Goal: Information Seeking & Learning: Learn about a topic

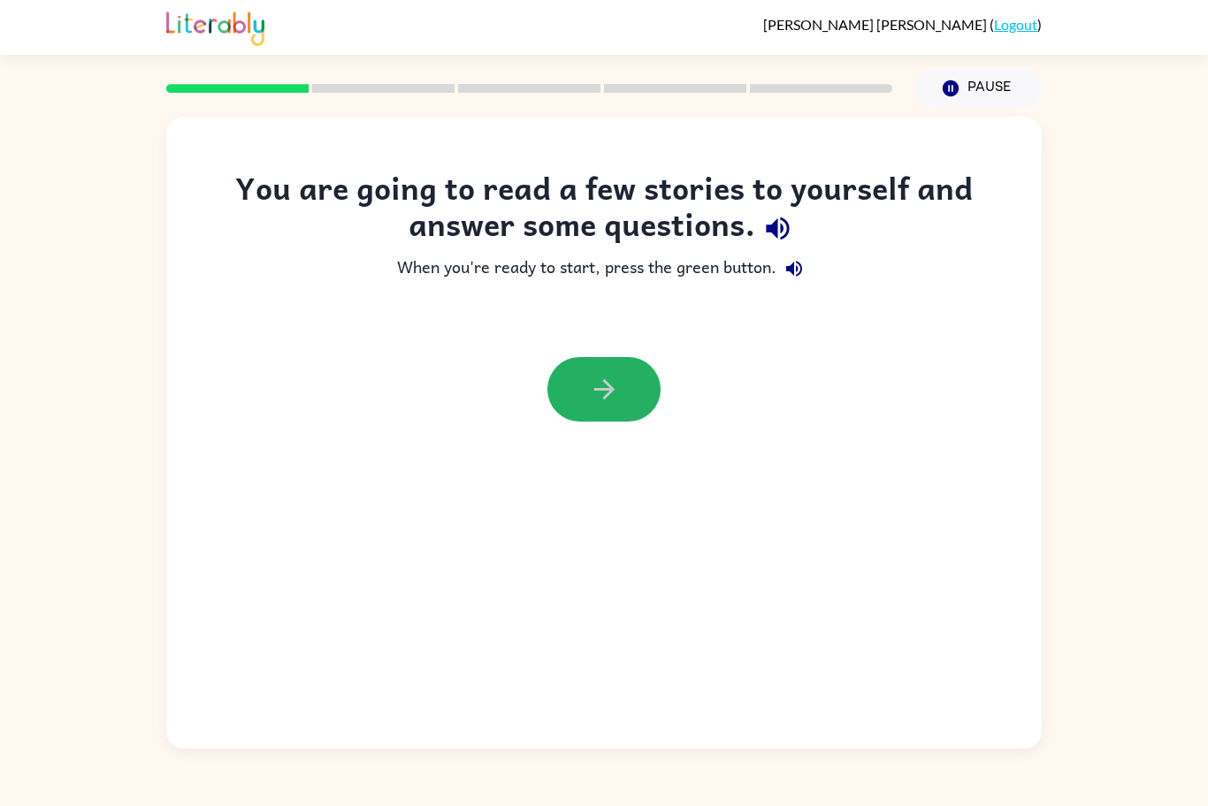
drag, startPoint x: 590, startPoint y: 374, endPoint x: 600, endPoint y: 384, distance: 14.4
click at [600, 383] on icon "button" at bounding box center [604, 389] width 31 height 31
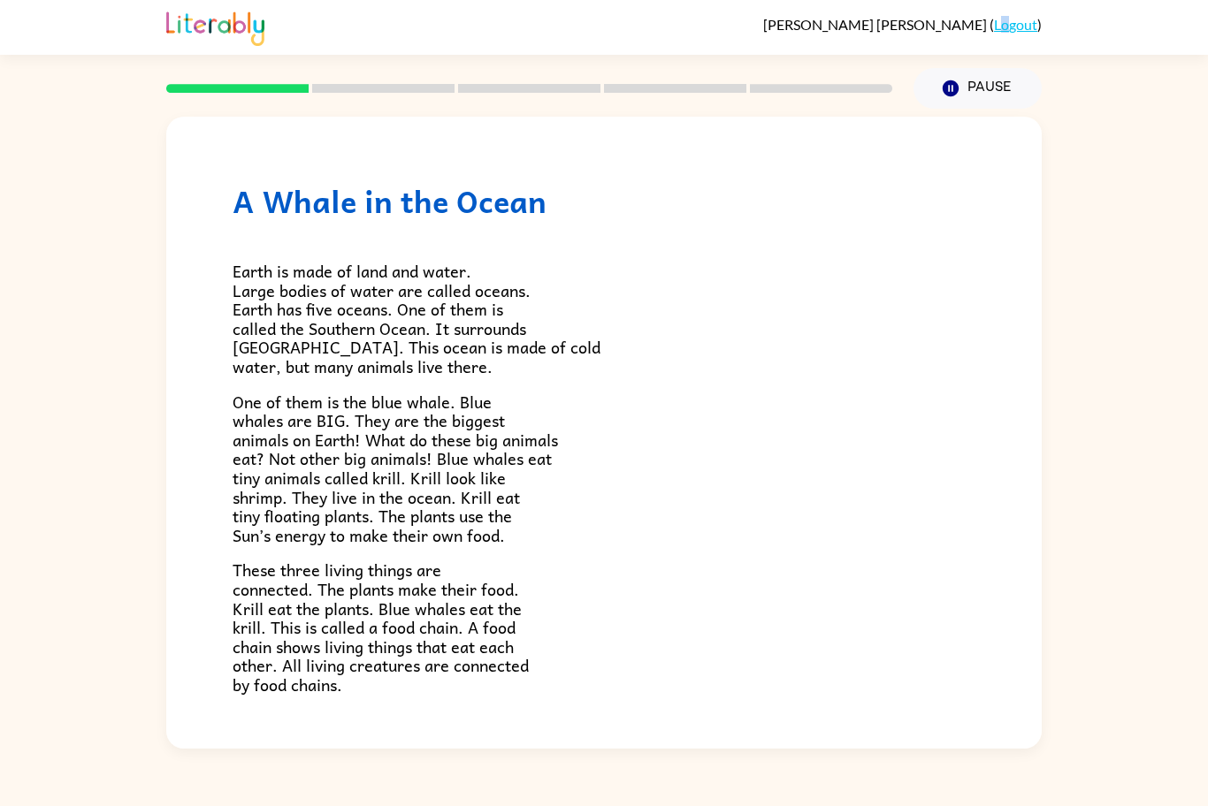
click at [1010, 28] on link "Logout" at bounding box center [1015, 24] width 43 height 17
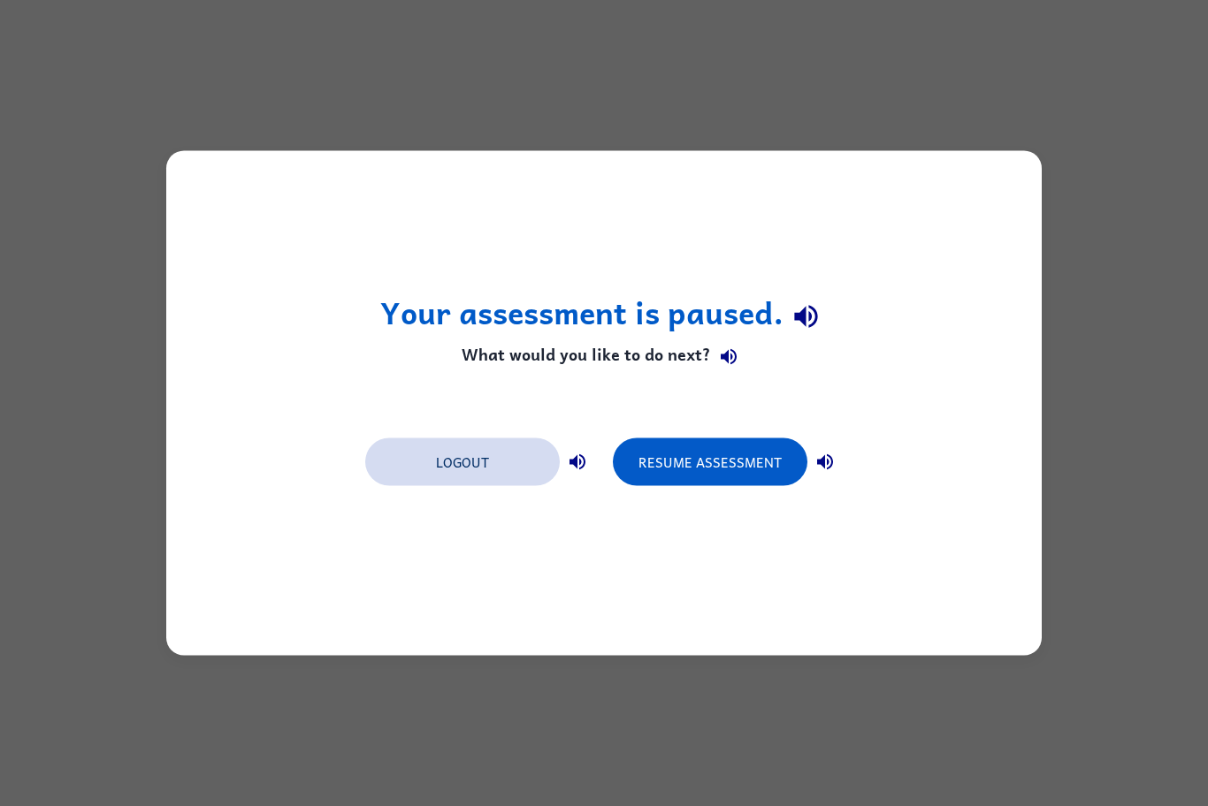
click at [506, 472] on button "Logout" at bounding box center [462, 463] width 195 height 48
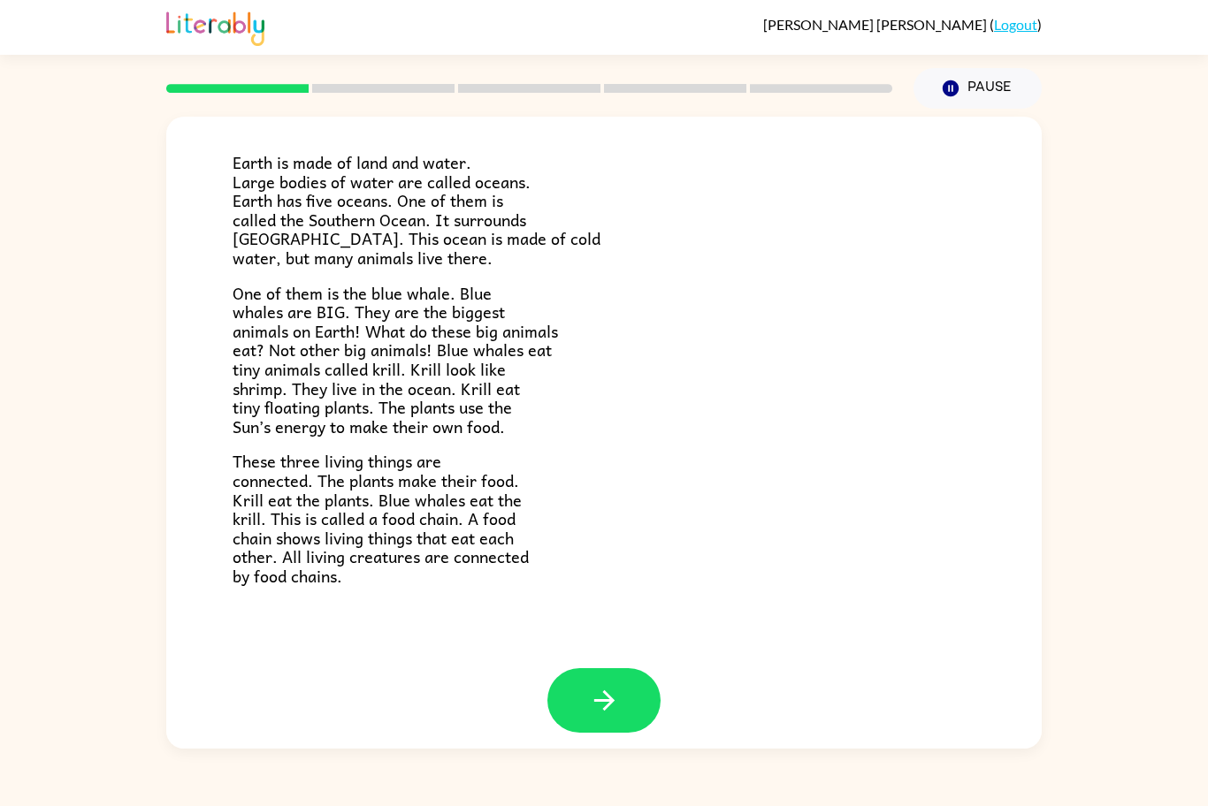
scroll to position [118, 0]
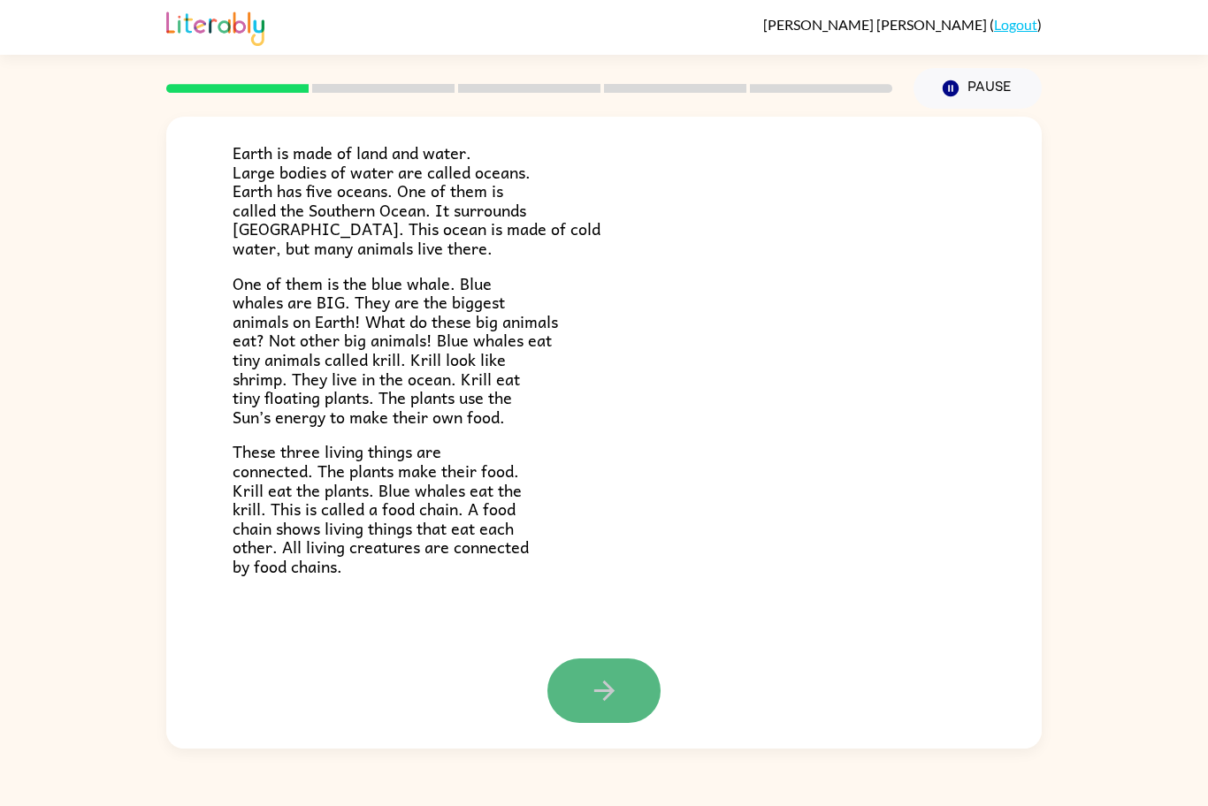
click at [589, 679] on icon "button" at bounding box center [604, 691] width 31 height 31
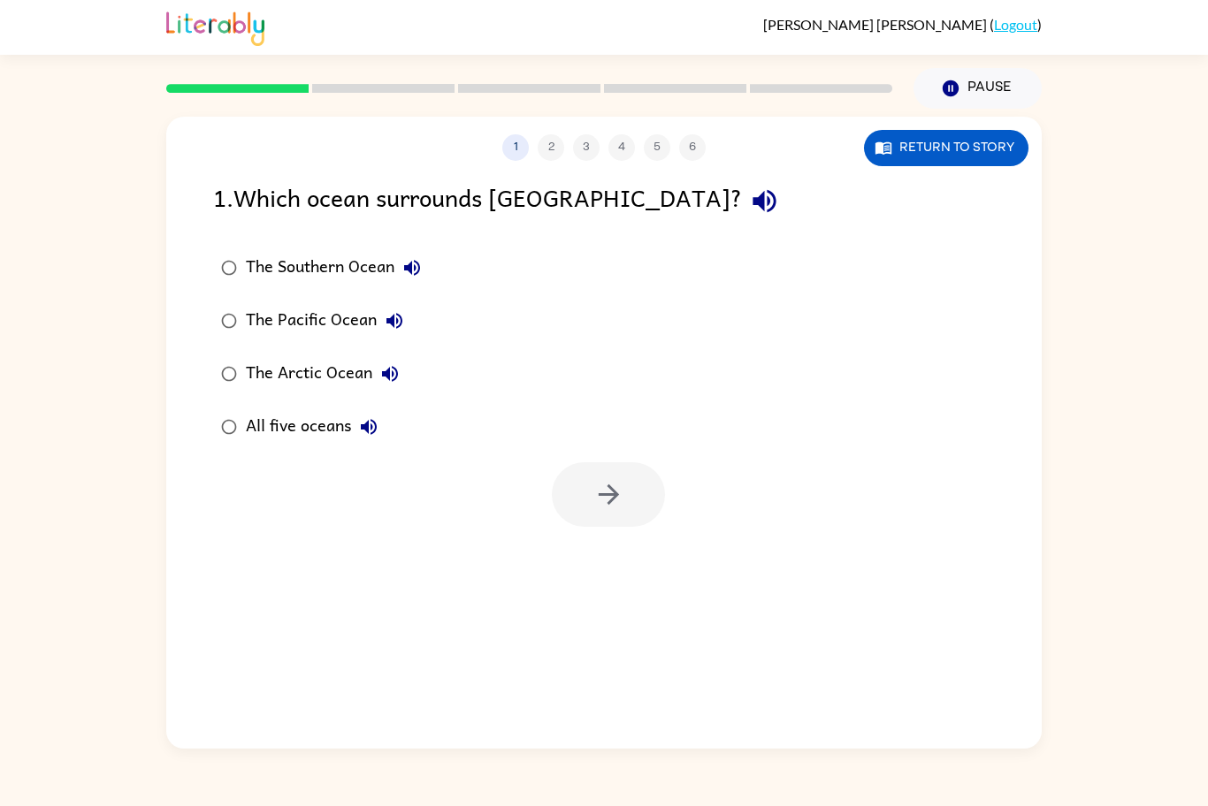
click at [237, 242] on label "The Southern Ocean" at bounding box center [320, 267] width 235 height 53
click at [613, 508] on icon "button" at bounding box center [608, 494] width 31 height 31
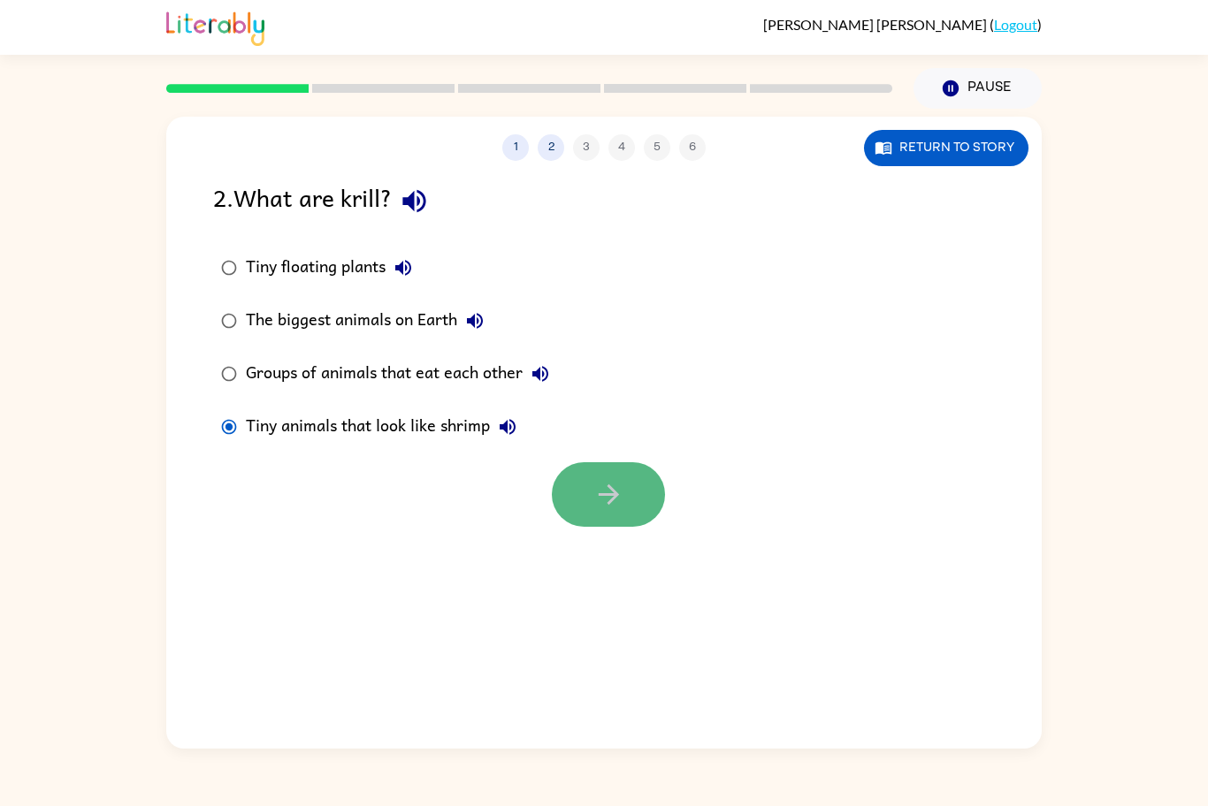
click at [595, 493] on icon "button" at bounding box center [608, 494] width 31 height 31
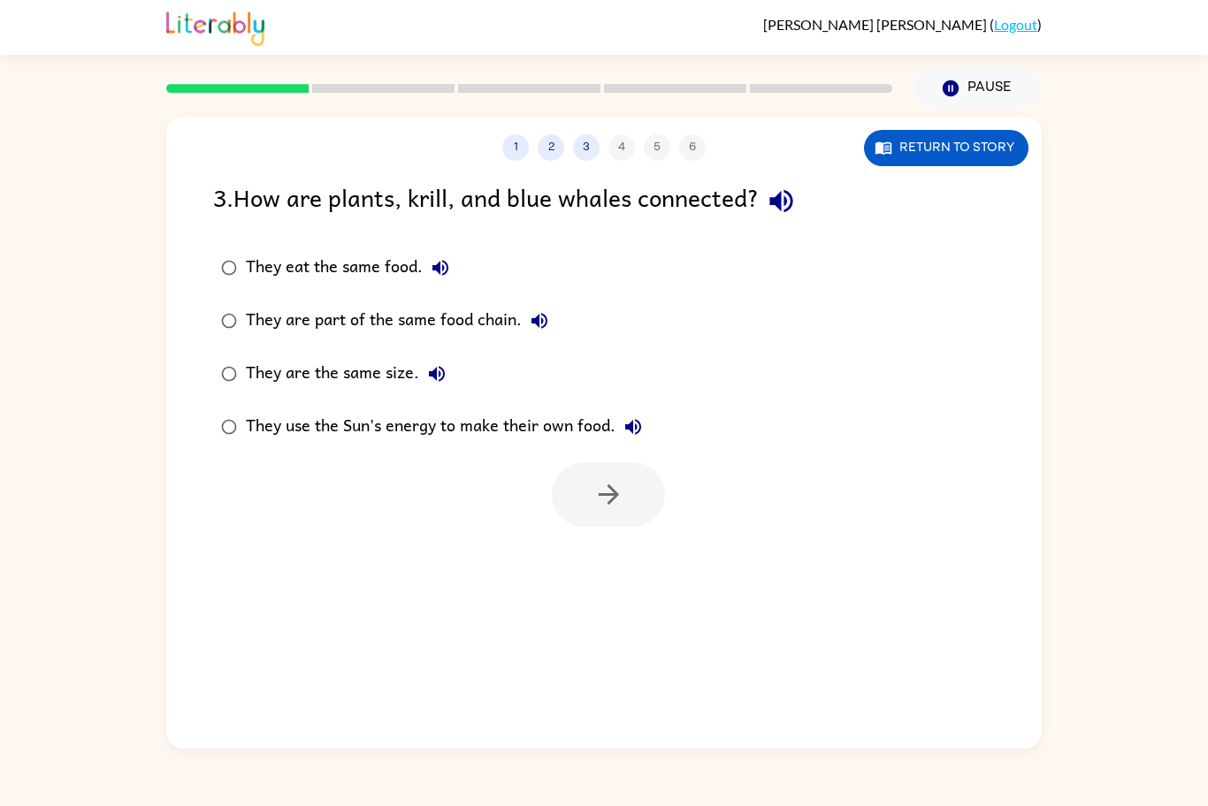
click at [333, 323] on div "They are part of the same food chain." at bounding box center [401, 320] width 311 height 35
click at [622, 490] on icon "button" at bounding box center [608, 494] width 31 height 31
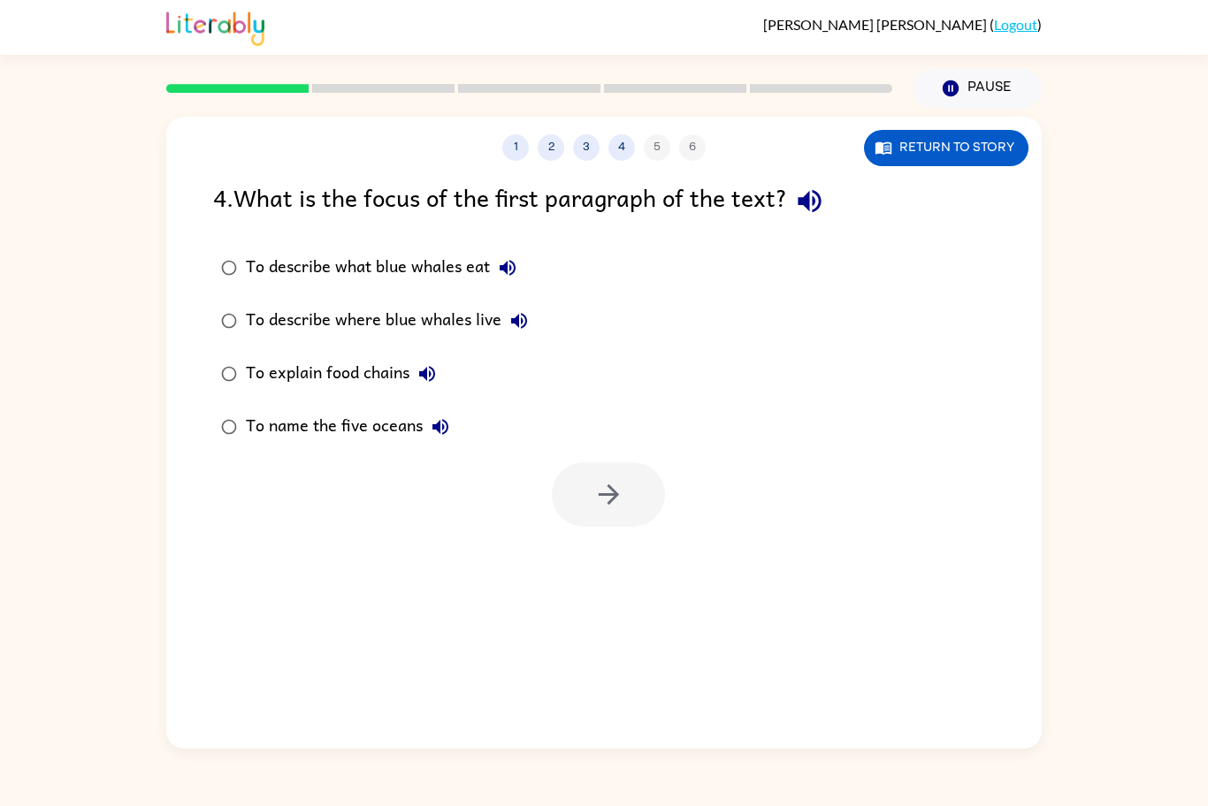
click at [379, 328] on div "To describe where blue whales live" at bounding box center [391, 320] width 291 height 35
click at [607, 500] on icon "button" at bounding box center [608, 494] width 31 height 31
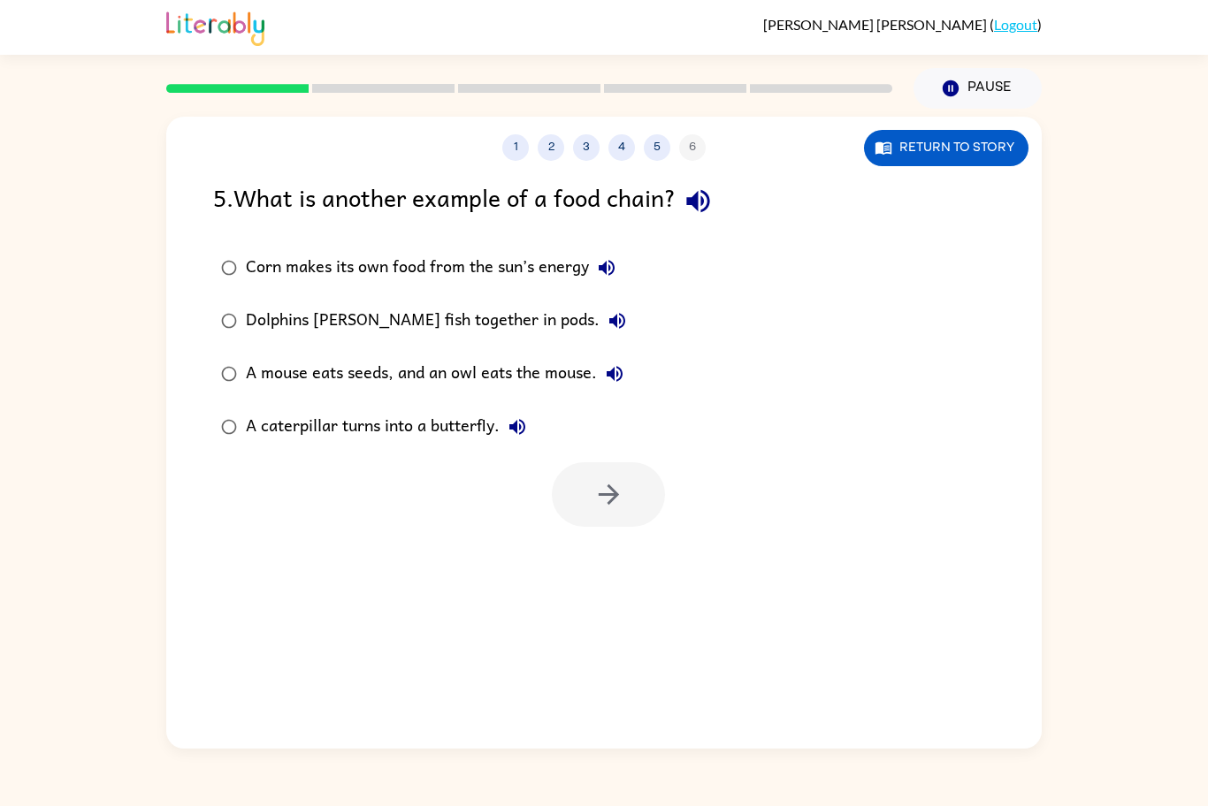
click at [448, 368] on div "A mouse eats seeds, and an owl eats the mouse." at bounding box center [439, 373] width 386 height 35
click at [616, 507] on icon "button" at bounding box center [608, 494] width 31 height 31
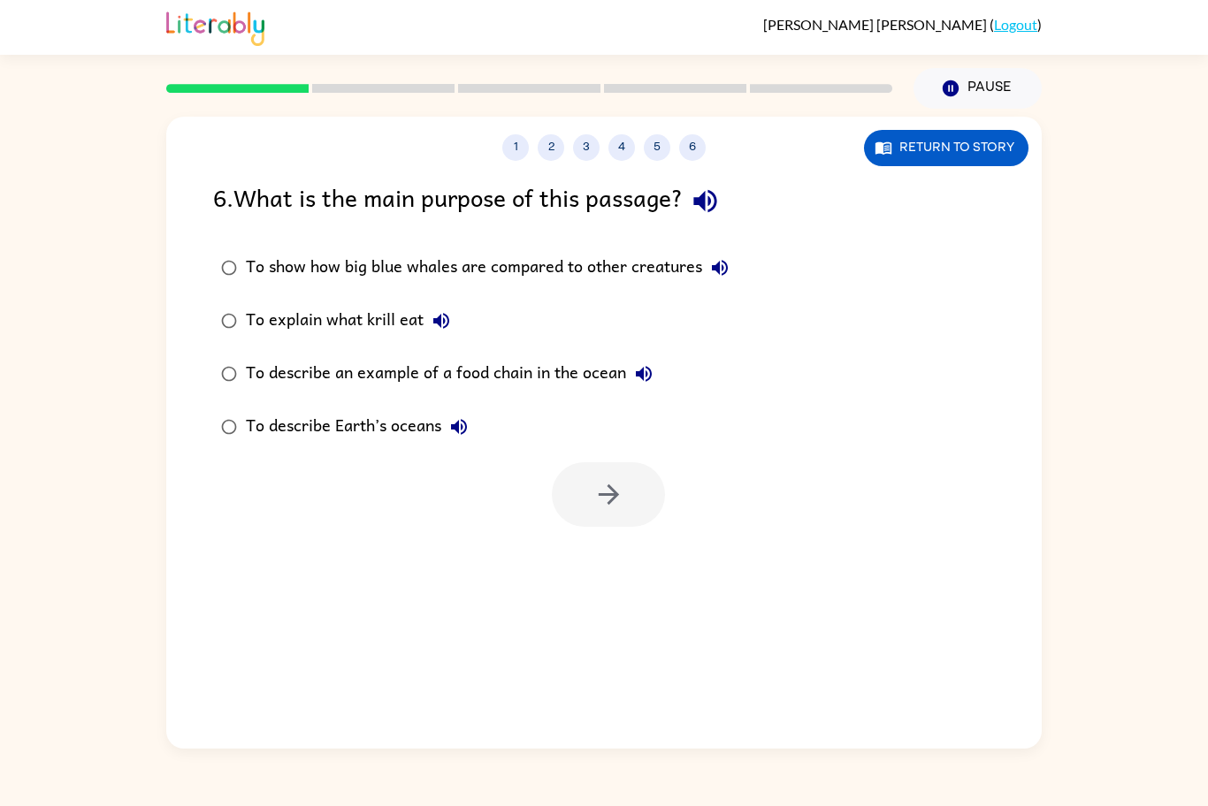
click at [616, 496] on div at bounding box center [608, 494] width 113 height 65
click at [334, 424] on div "To describe Earth’s oceans" at bounding box center [361, 426] width 231 height 35
click at [601, 479] on icon "button" at bounding box center [608, 494] width 31 height 31
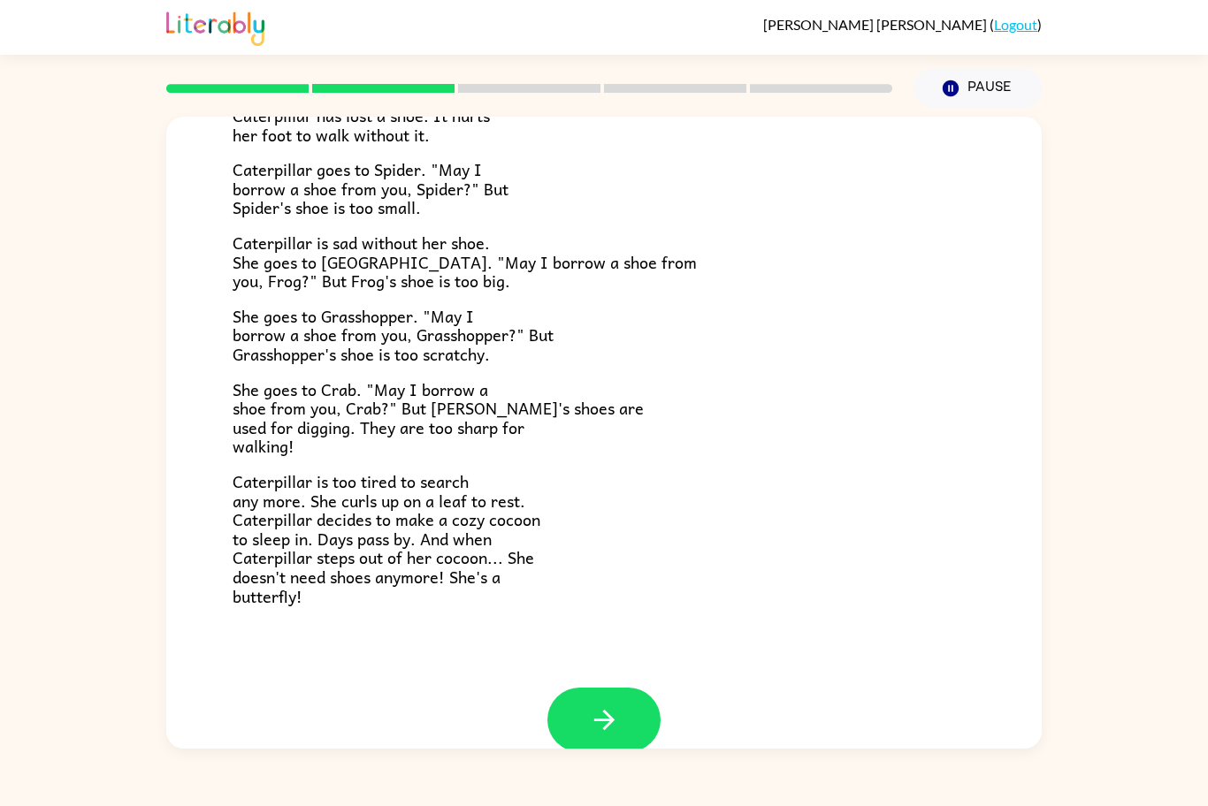
scroll to position [186, 0]
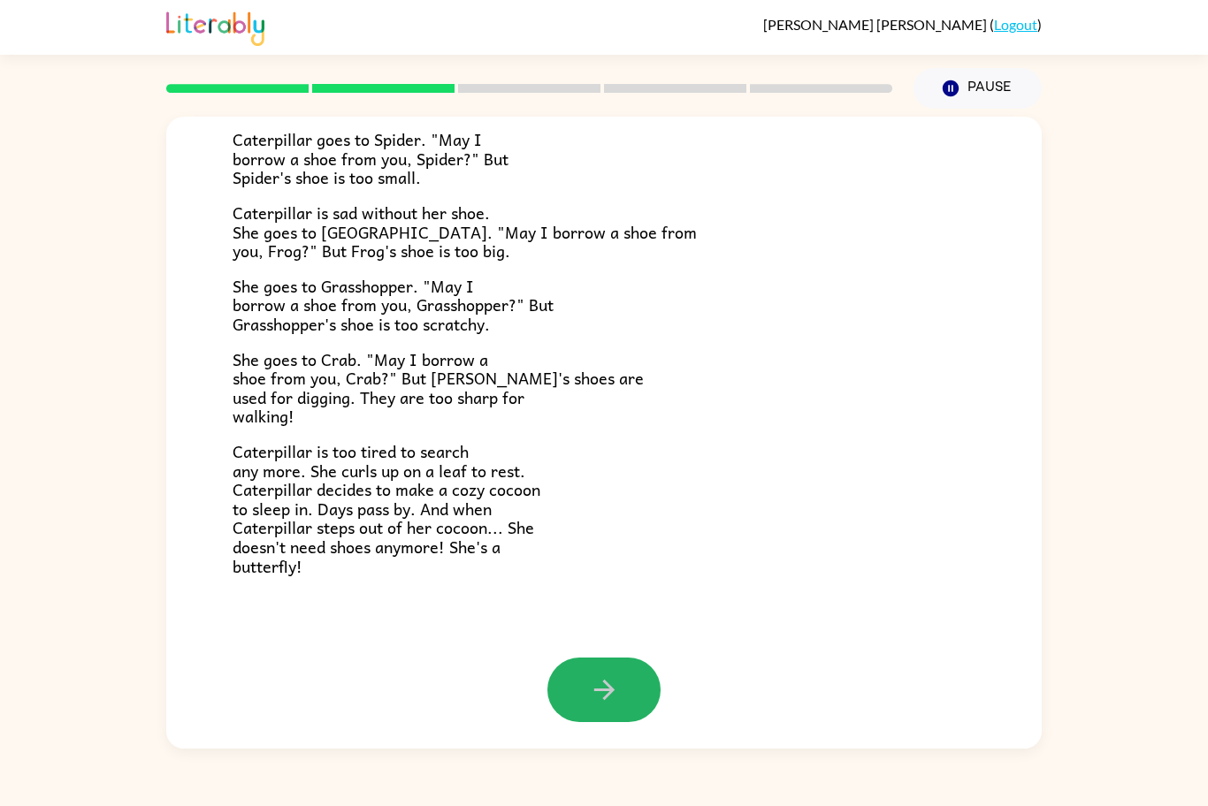
drag, startPoint x: 617, startPoint y: 684, endPoint x: 620, endPoint y: 670, distance: 13.5
click at [621, 676] on button "button" at bounding box center [603, 690] width 113 height 65
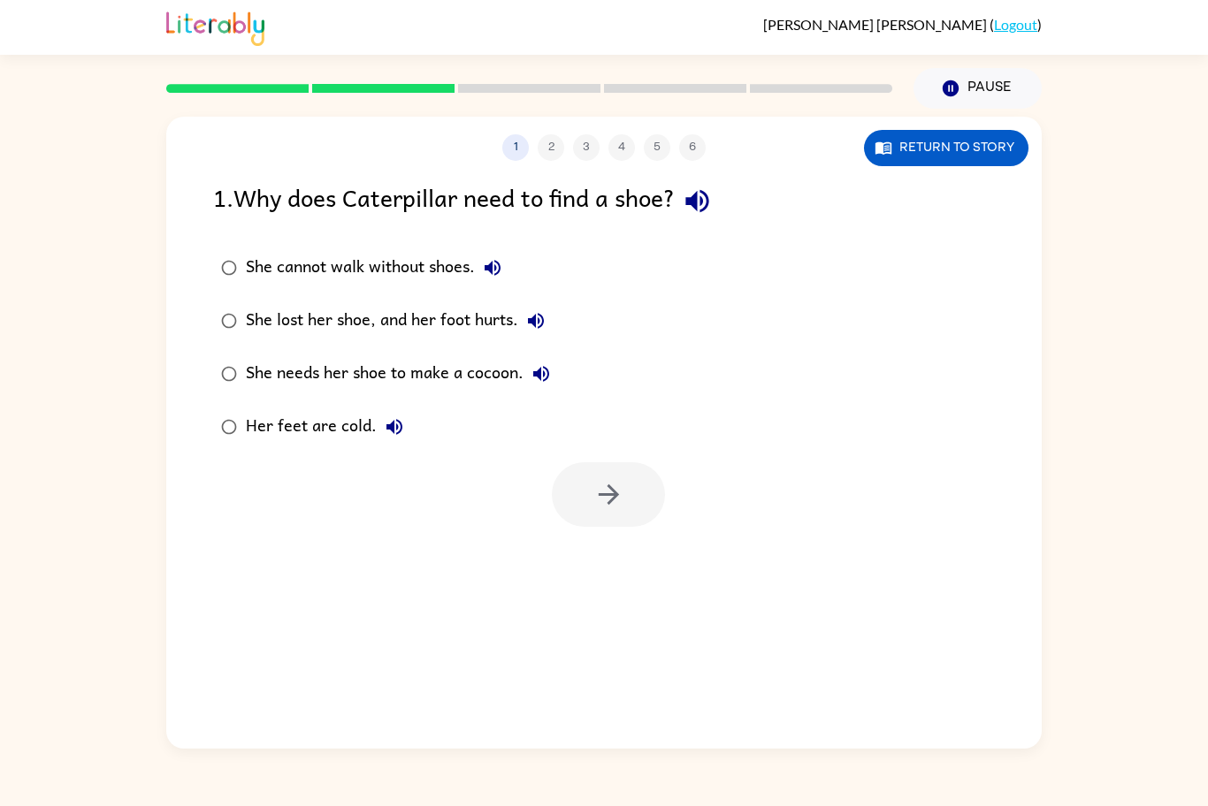
click at [414, 304] on div "She lost her shoe, and her foot hurts." at bounding box center [400, 320] width 308 height 35
click at [572, 489] on button "button" at bounding box center [608, 494] width 113 height 65
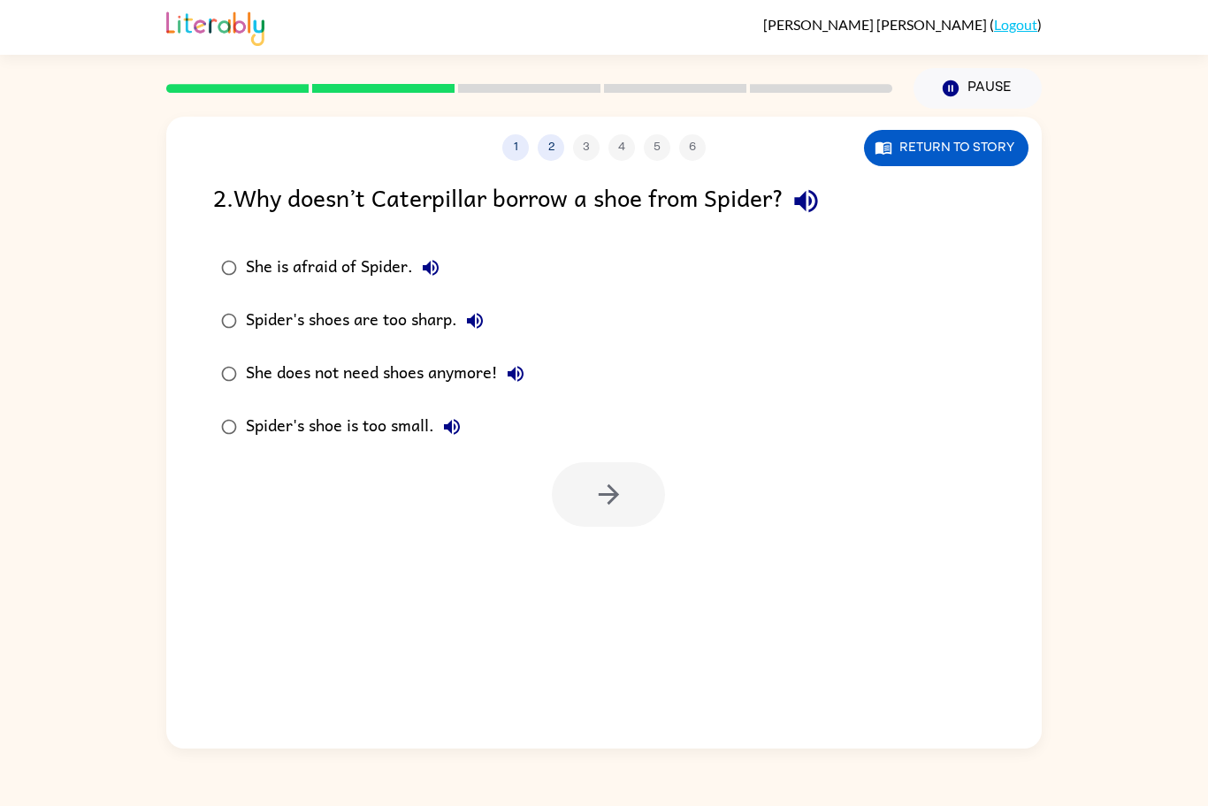
drag, startPoint x: 366, startPoint y: 422, endPoint x: 712, endPoint y: 603, distance: 390.4
click at [559, 532] on div "1 2 3 4 5 6 Return to story 2 . Why doesn’t Caterpillar borrow a shoe from Spid…" at bounding box center [603, 433] width 875 height 632
click at [656, 519] on div at bounding box center [608, 494] width 113 height 65
click at [600, 498] on icon "button" at bounding box center [608, 494] width 31 height 31
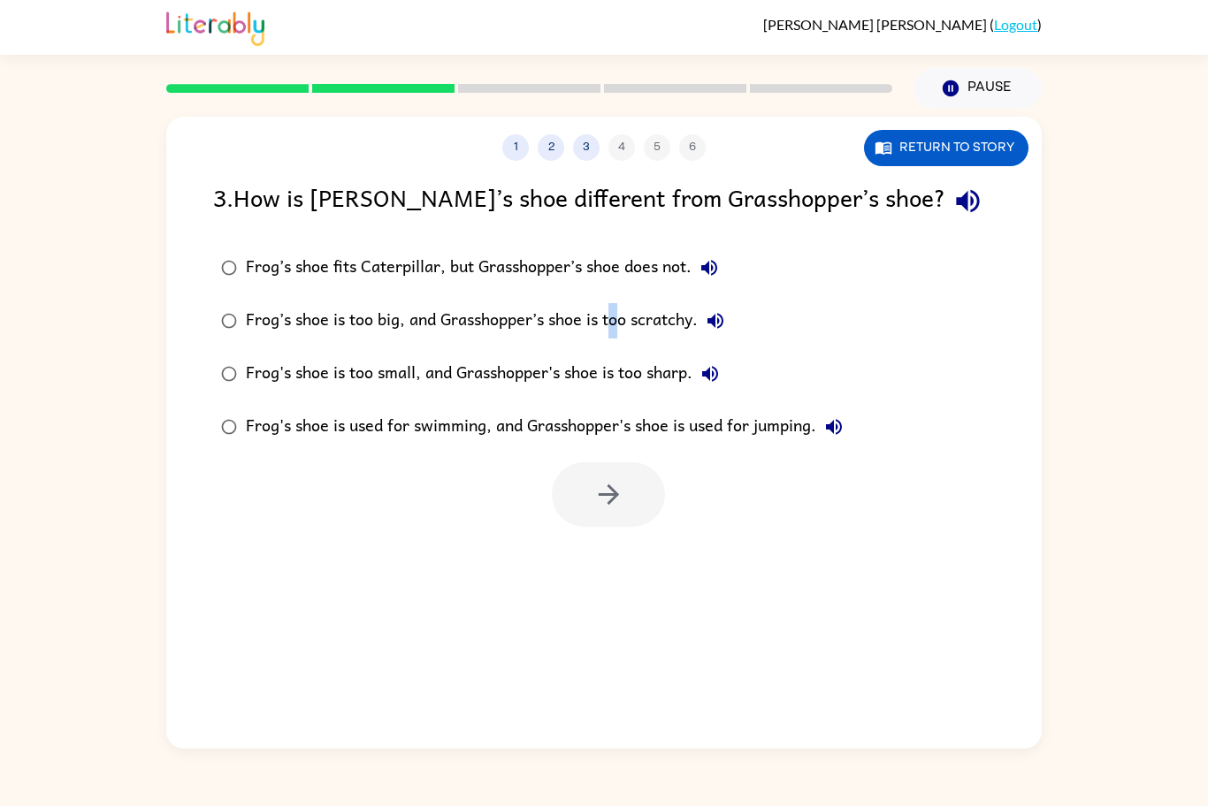
click at [616, 320] on div "Frog’s shoe is too big, and Grasshopper’s shoe is too scratchy." at bounding box center [489, 320] width 487 height 35
click at [605, 513] on button "button" at bounding box center [608, 494] width 113 height 65
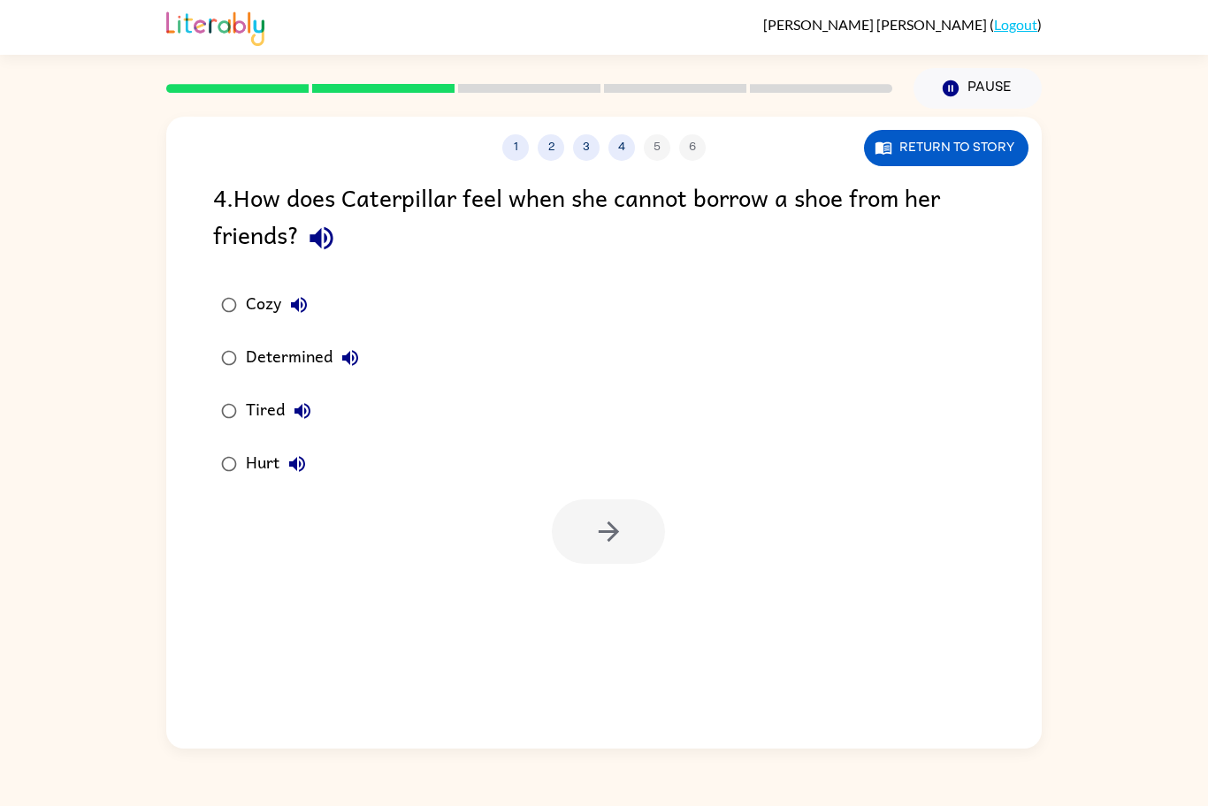
drag, startPoint x: 267, startPoint y: 452, endPoint x: 274, endPoint y: 462, distance: 12.0
click at [267, 453] on div "Hurt" at bounding box center [280, 464] width 69 height 35
click at [593, 545] on icon "button" at bounding box center [608, 531] width 31 height 31
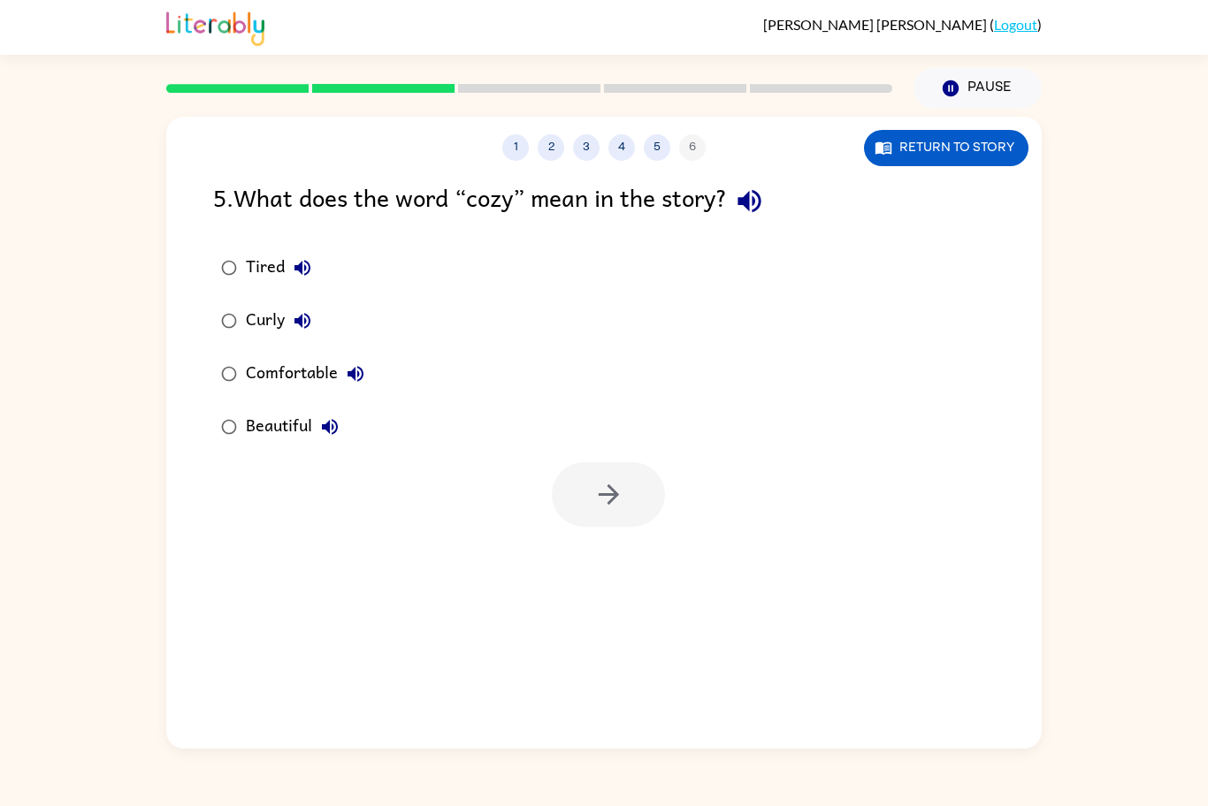
drag, startPoint x: 371, startPoint y: 434, endPoint x: 388, endPoint y: 435, distance: 17.7
click at [389, 435] on div "Tired Curly Comfortable Beautiful" at bounding box center [304, 347] width 183 height 212
click at [382, 359] on div "Tired Curly Comfortable Beautiful" at bounding box center [304, 347] width 183 height 212
click at [604, 497] on icon "button" at bounding box center [608, 494] width 31 height 31
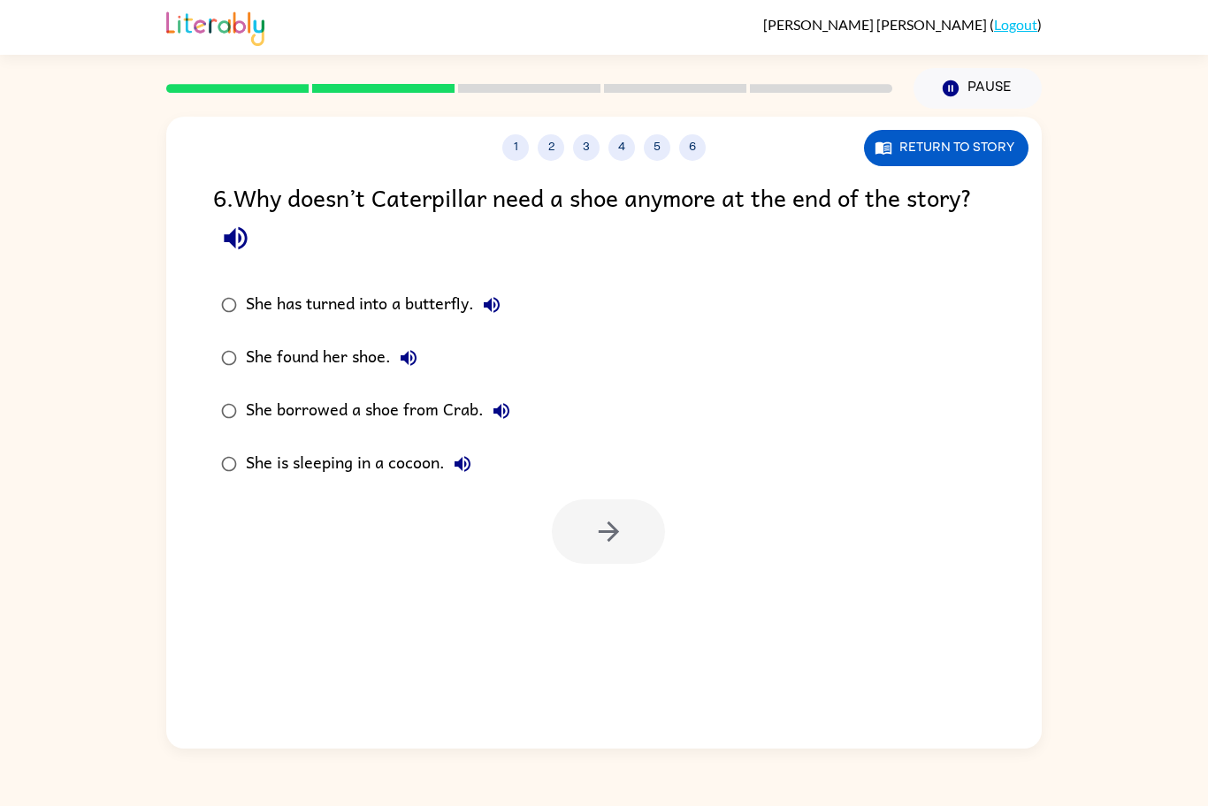
click at [346, 310] on div "She has turned into a butterfly." at bounding box center [378, 304] width 264 height 35
drag, startPoint x: 613, startPoint y: 539, endPoint x: 613, endPoint y: 554, distance: 15.0
click at [613, 554] on button "button" at bounding box center [608, 532] width 113 height 65
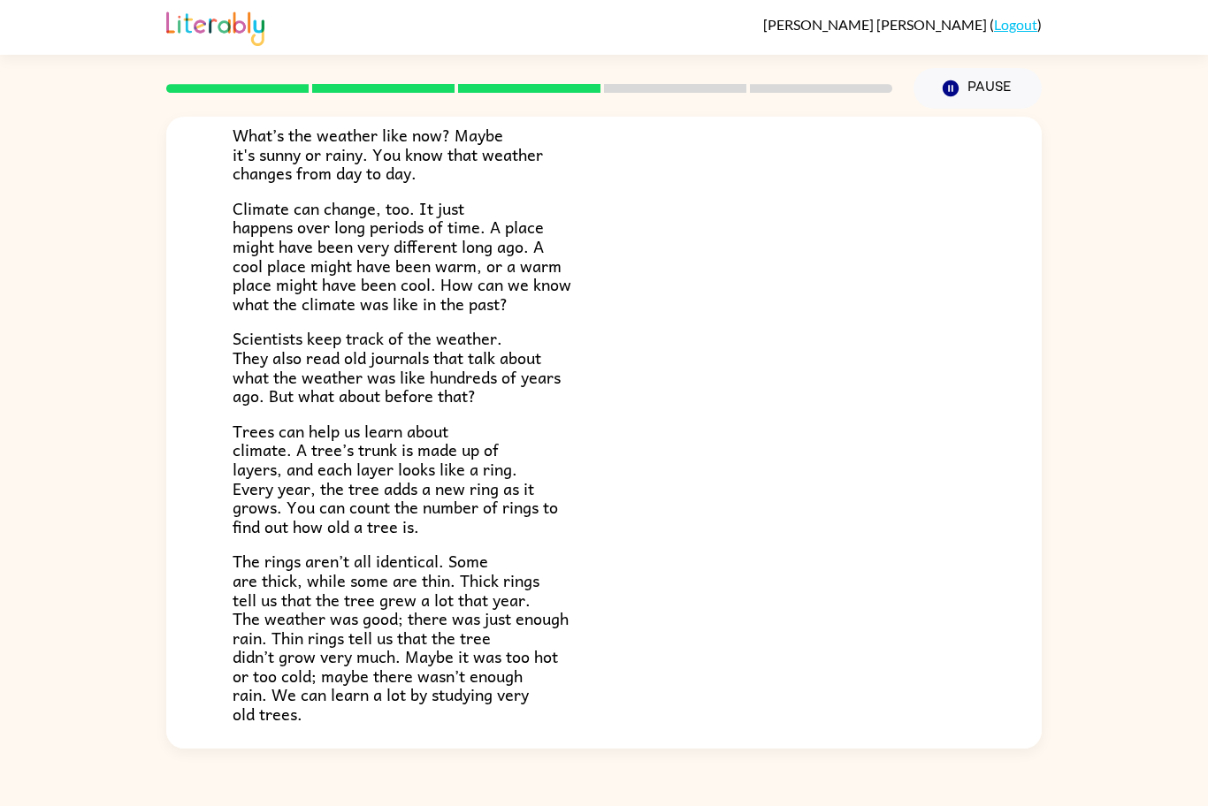
scroll to position [145, 0]
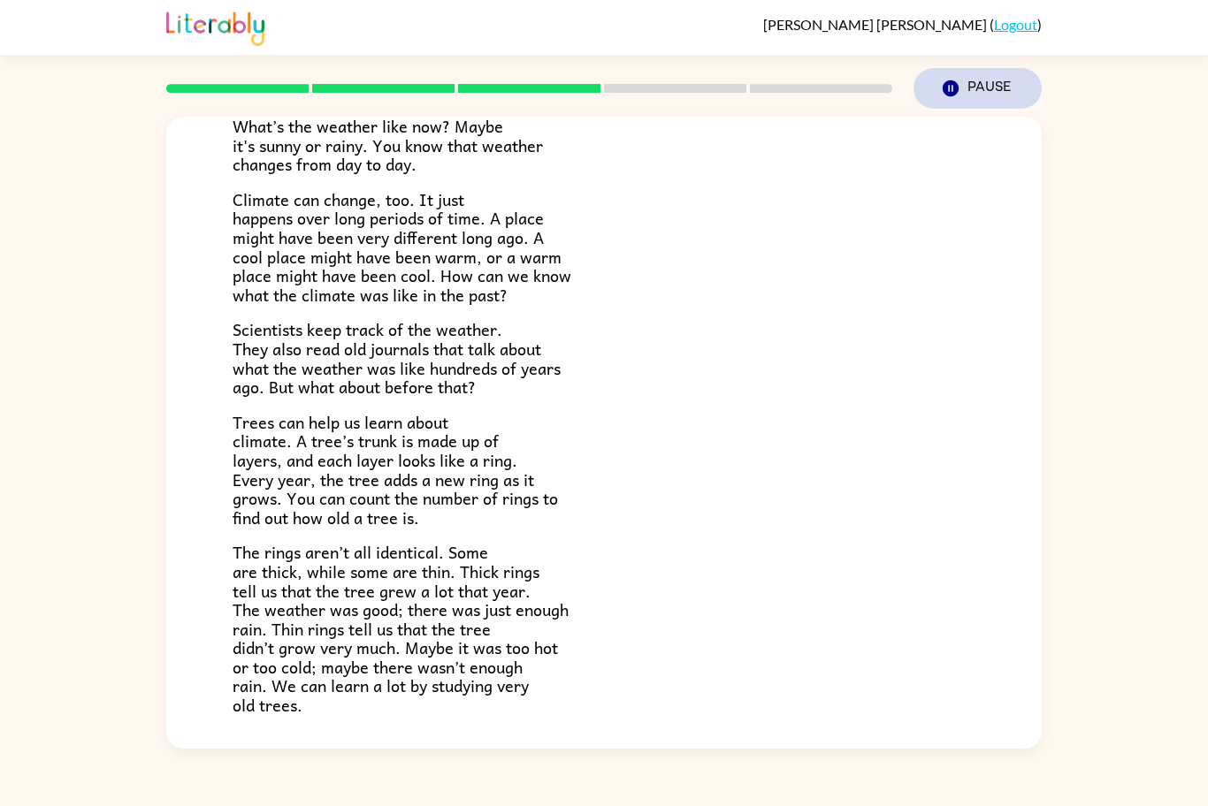
click at [952, 84] on icon "button" at bounding box center [951, 88] width 16 height 16
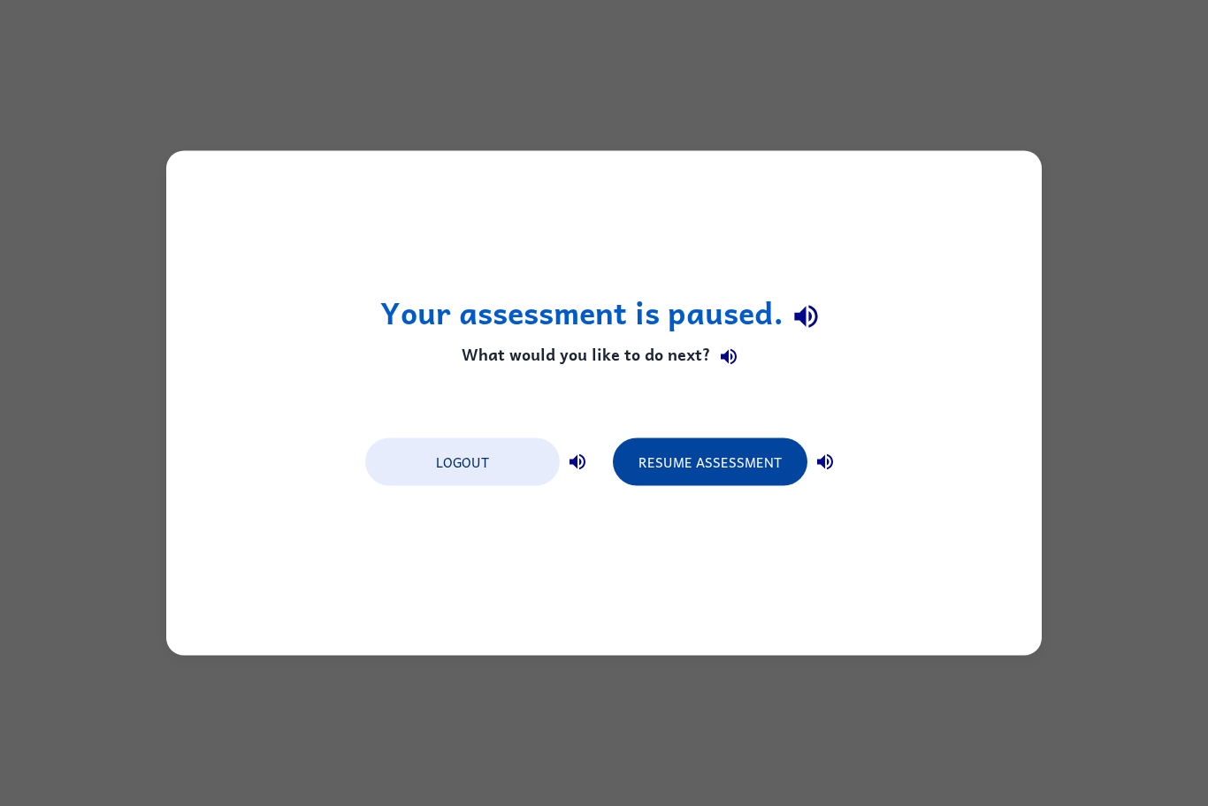
click at [770, 443] on button "Resume Assessment" at bounding box center [710, 463] width 195 height 48
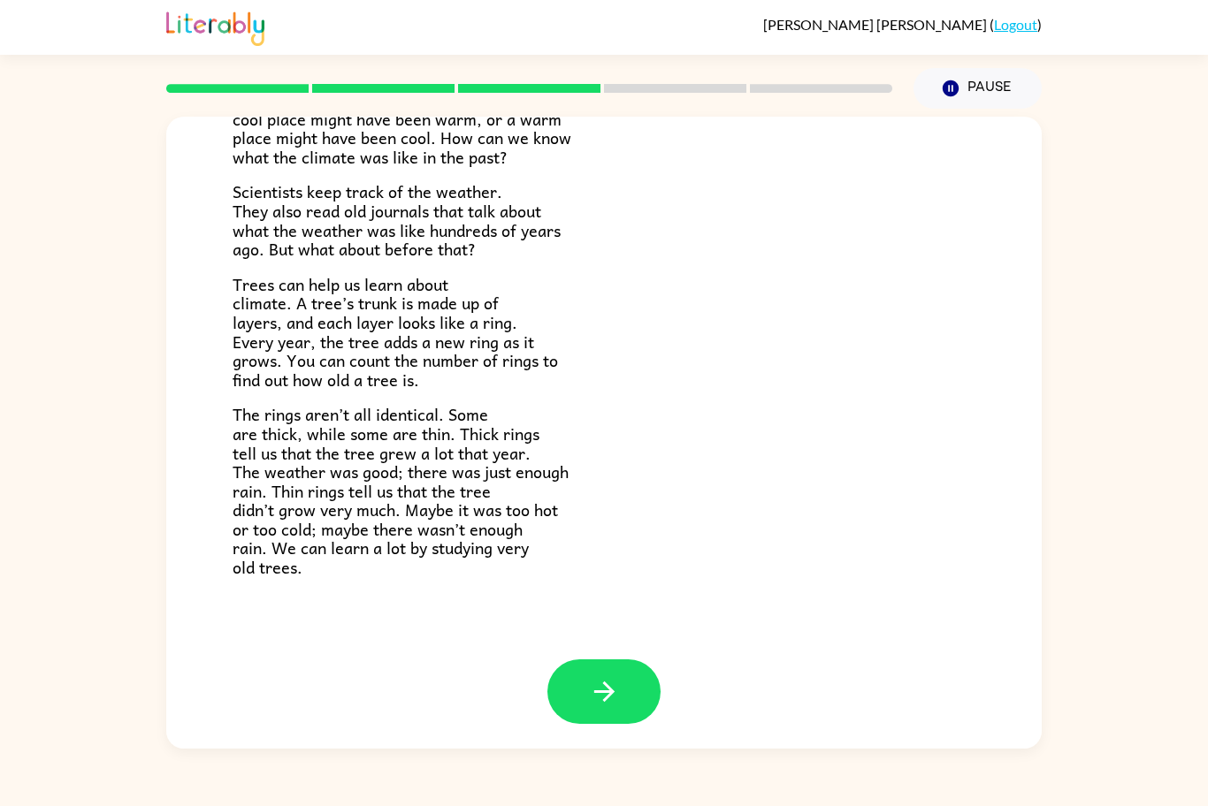
scroll to position [284, 0]
click at [629, 673] on button "button" at bounding box center [603, 691] width 113 height 65
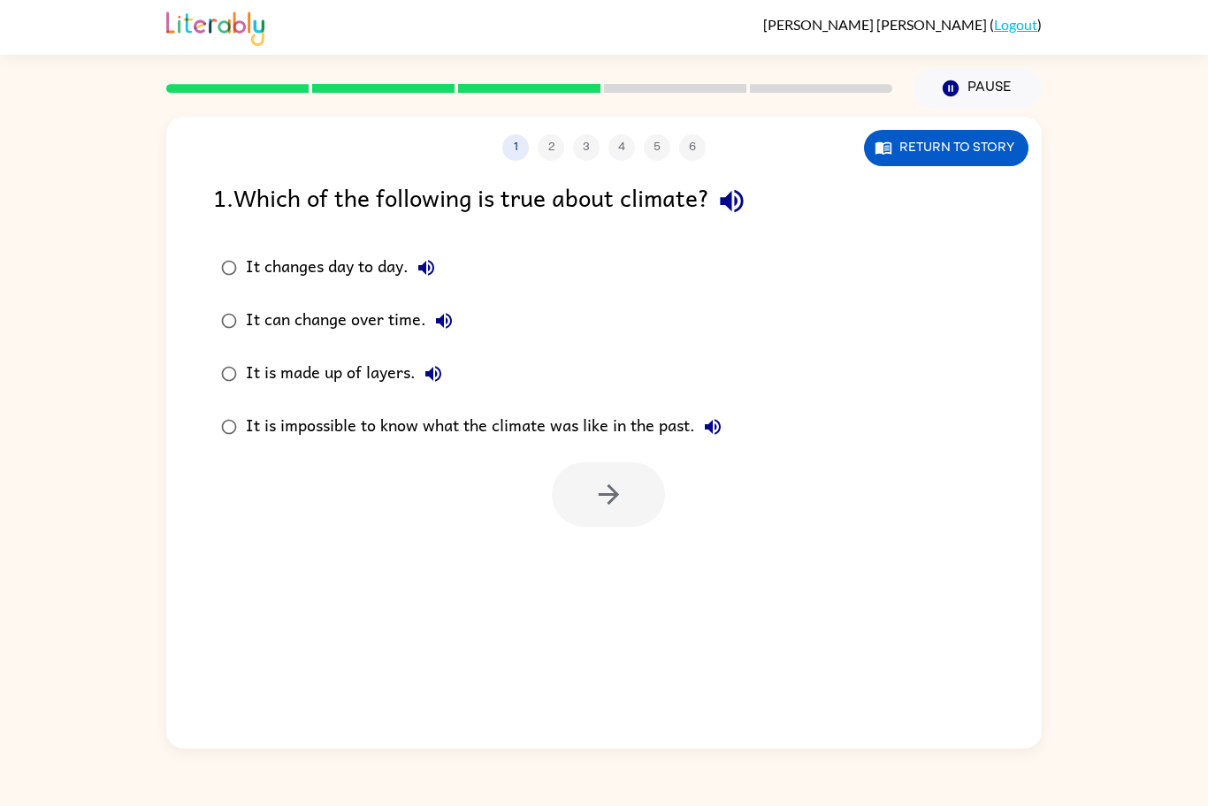
scroll to position [0, 0]
click at [386, 242] on div "1 . Which of the following is true about climate? It changes day to day. It can…" at bounding box center [603, 353] width 875 height 348
click at [381, 267] on div "It changes day to day." at bounding box center [345, 267] width 198 height 35
click at [580, 493] on button "button" at bounding box center [608, 494] width 113 height 65
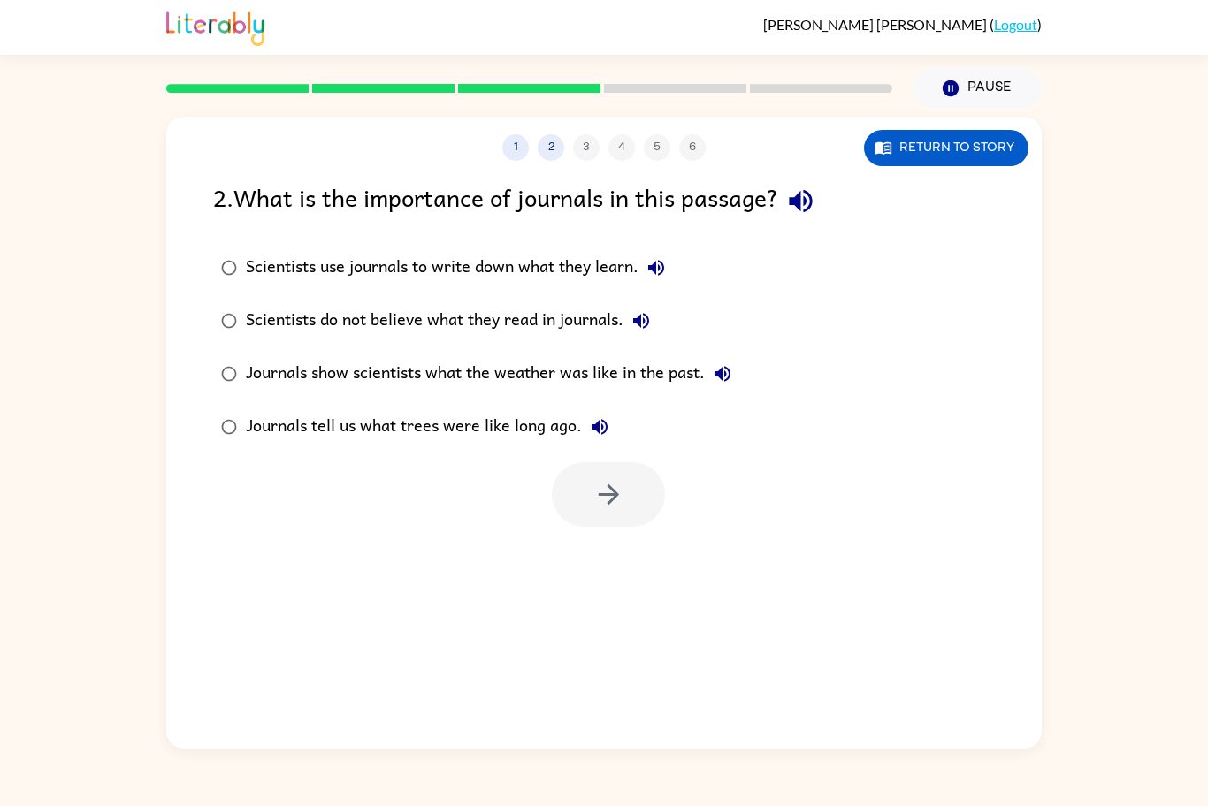
click at [573, 390] on div "Journals show scientists what the weather was like in the past." at bounding box center [493, 373] width 494 height 35
click at [609, 523] on button "button" at bounding box center [608, 494] width 113 height 65
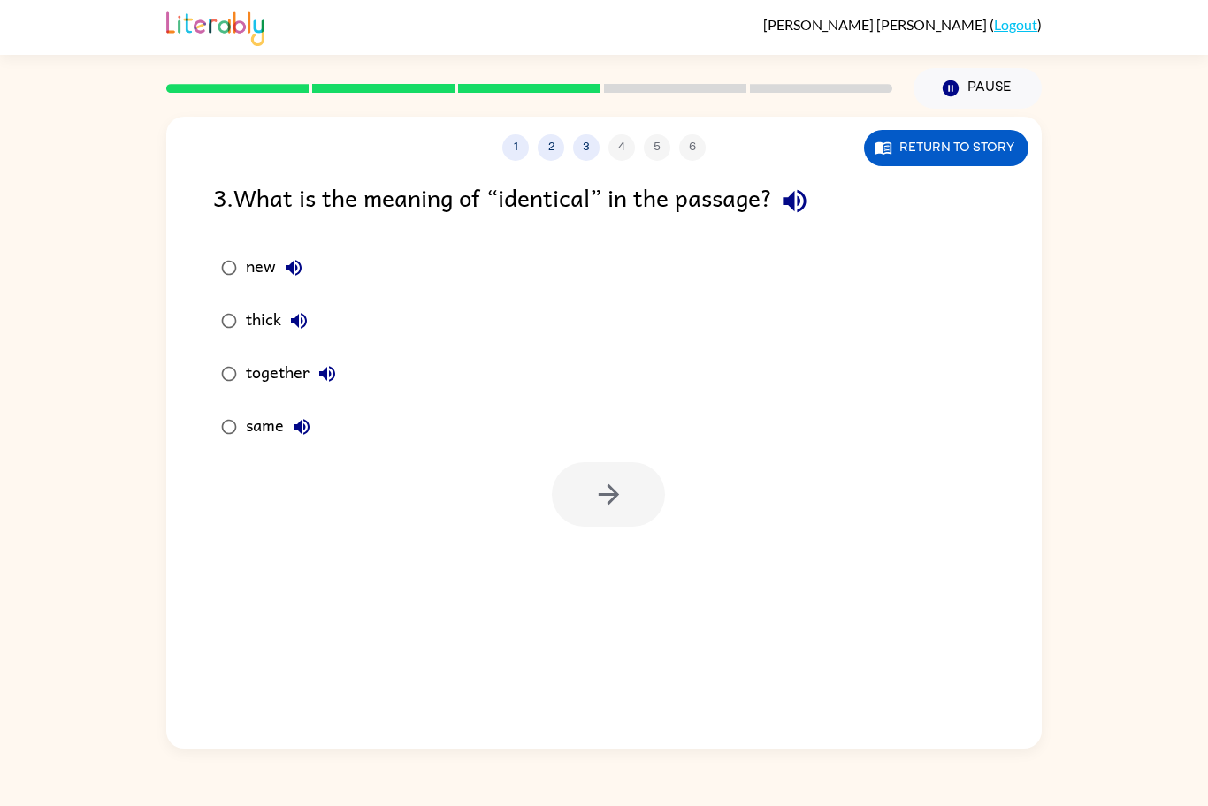
click at [283, 316] on button "thick" at bounding box center [298, 320] width 35 height 35
click at [597, 513] on button "button" at bounding box center [608, 494] width 113 height 65
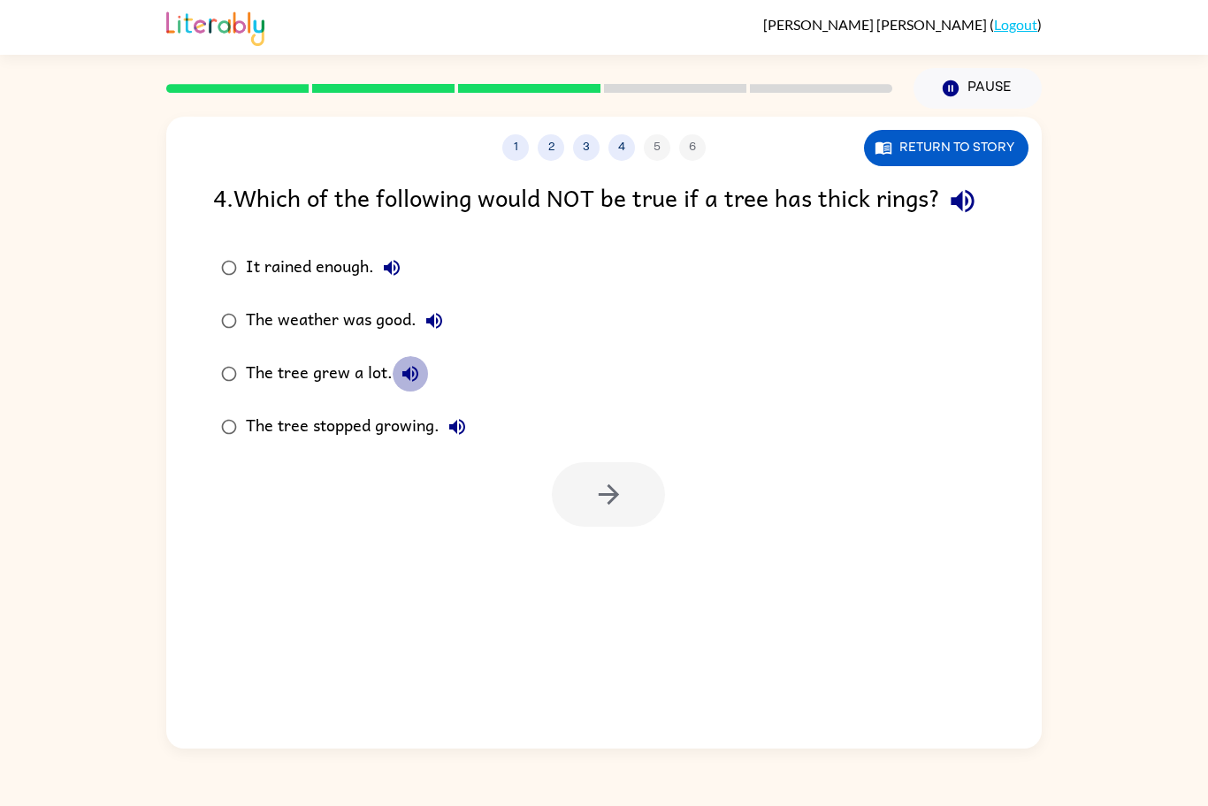
click at [413, 363] on icon "button" at bounding box center [410, 373] width 21 height 21
click at [364, 382] on div "The tree grew a lot." at bounding box center [337, 373] width 182 height 35
click at [629, 508] on button "button" at bounding box center [608, 494] width 113 height 65
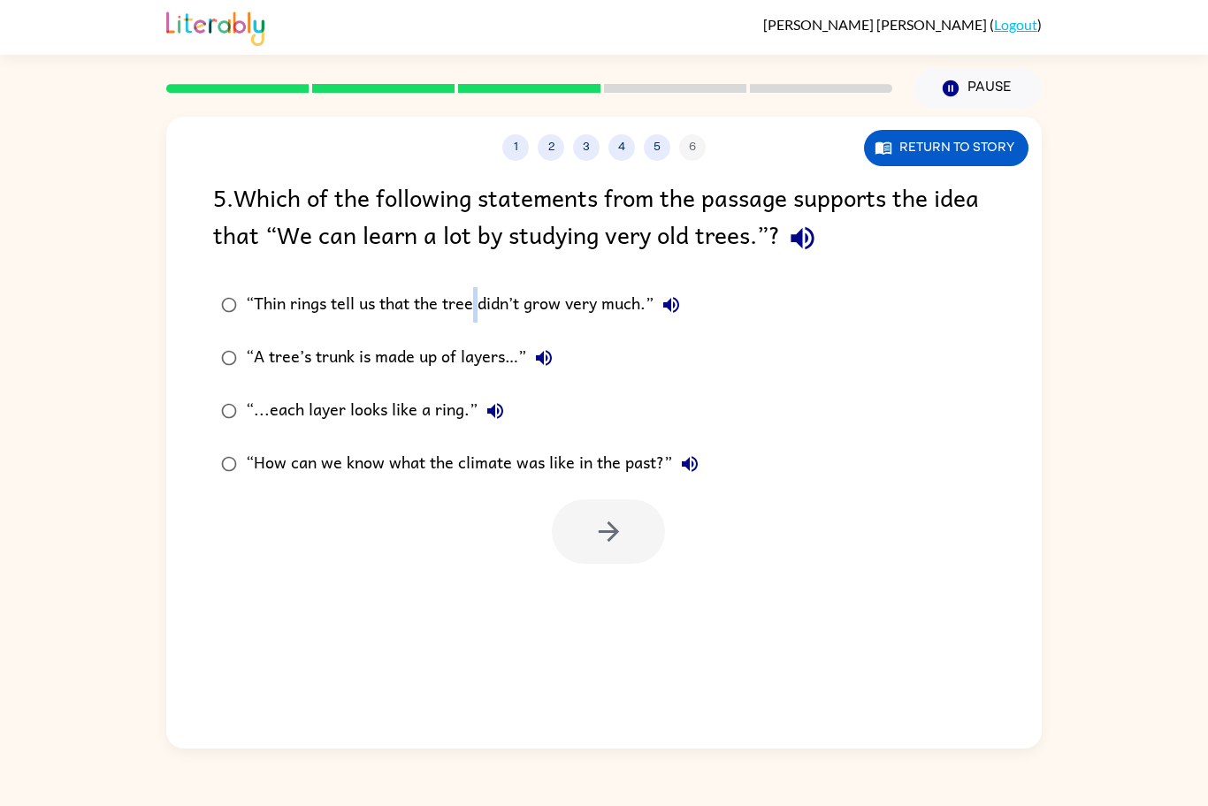
click at [475, 294] on div "“Thin rings tell us that the tree didn’t grow very much.”" at bounding box center [467, 304] width 443 height 35
click at [628, 520] on button "button" at bounding box center [608, 532] width 113 height 65
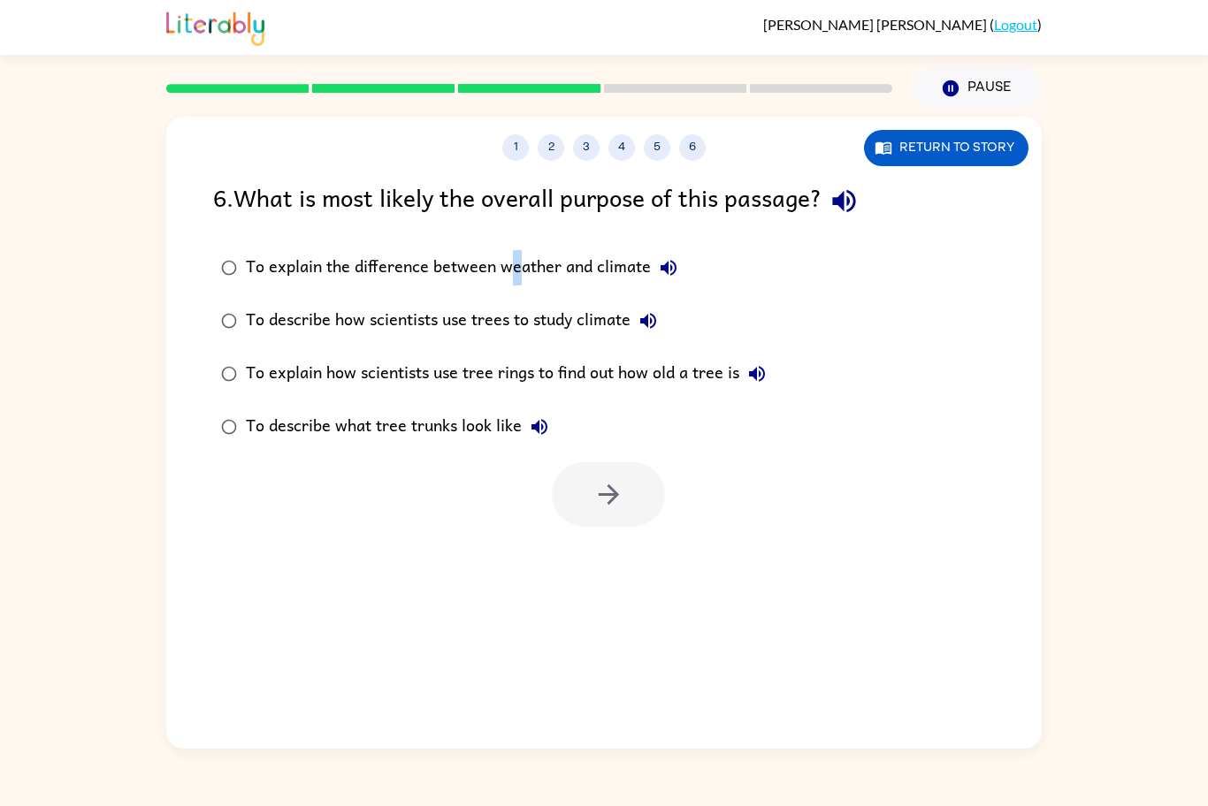
click at [514, 272] on div "To explain the difference between weather and climate" at bounding box center [466, 267] width 440 height 35
click at [593, 484] on icon "button" at bounding box center [608, 494] width 31 height 31
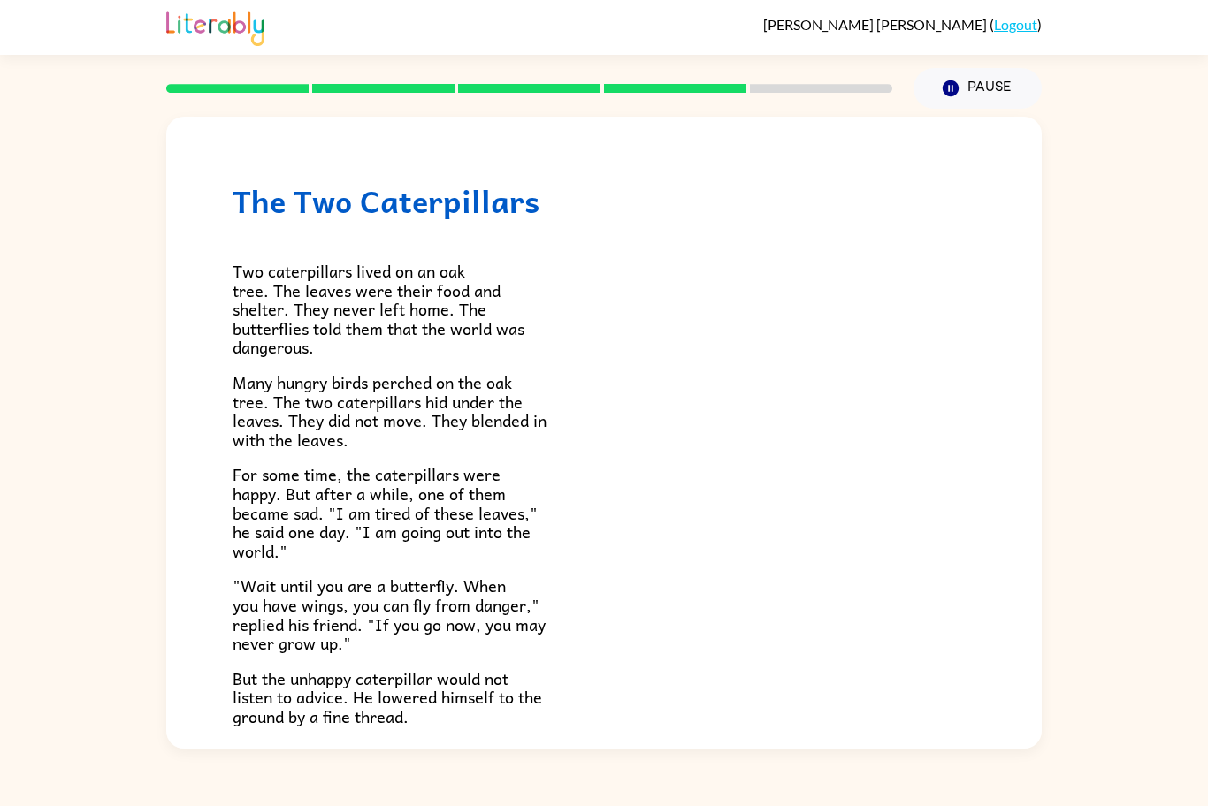
click at [724, 258] on div "Two caterpillars lived on an oak tree. The leaves were their food and shelter. …" at bounding box center [604, 472] width 743 height 507
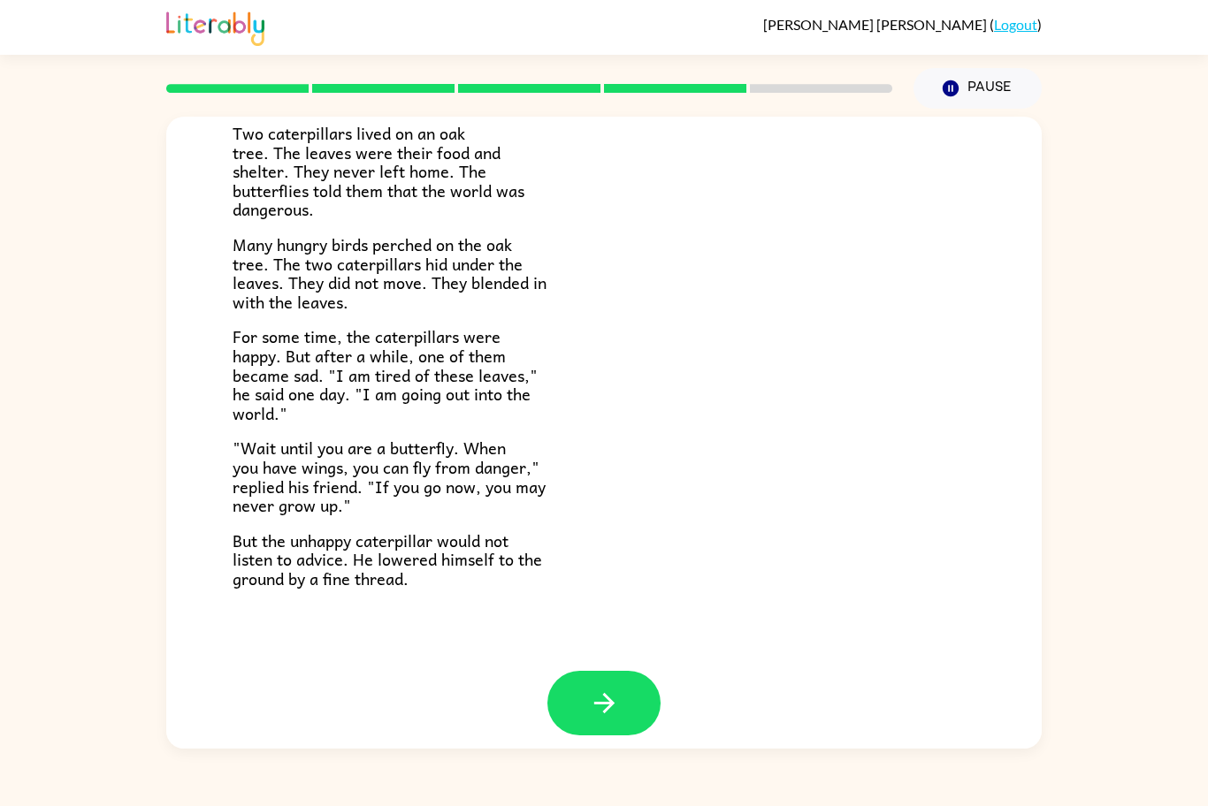
scroll to position [150, 0]
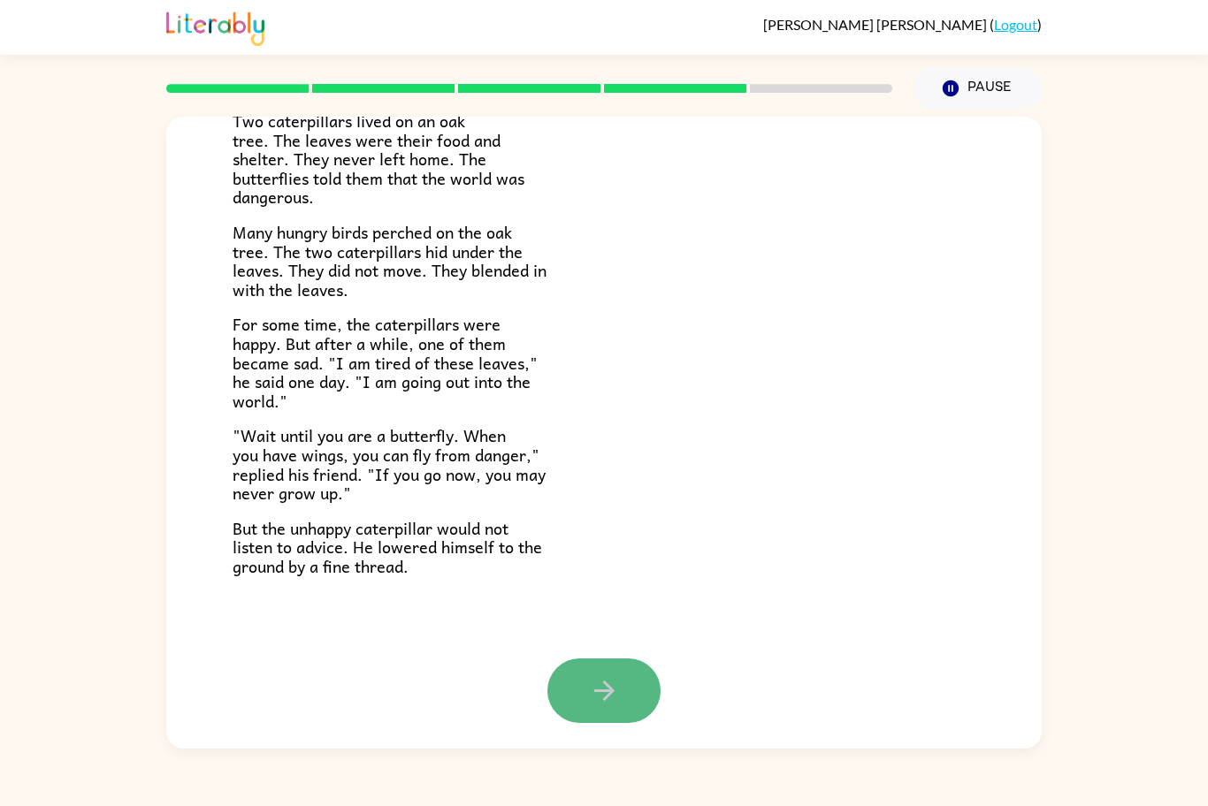
click at [569, 694] on button "button" at bounding box center [603, 691] width 113 height 65
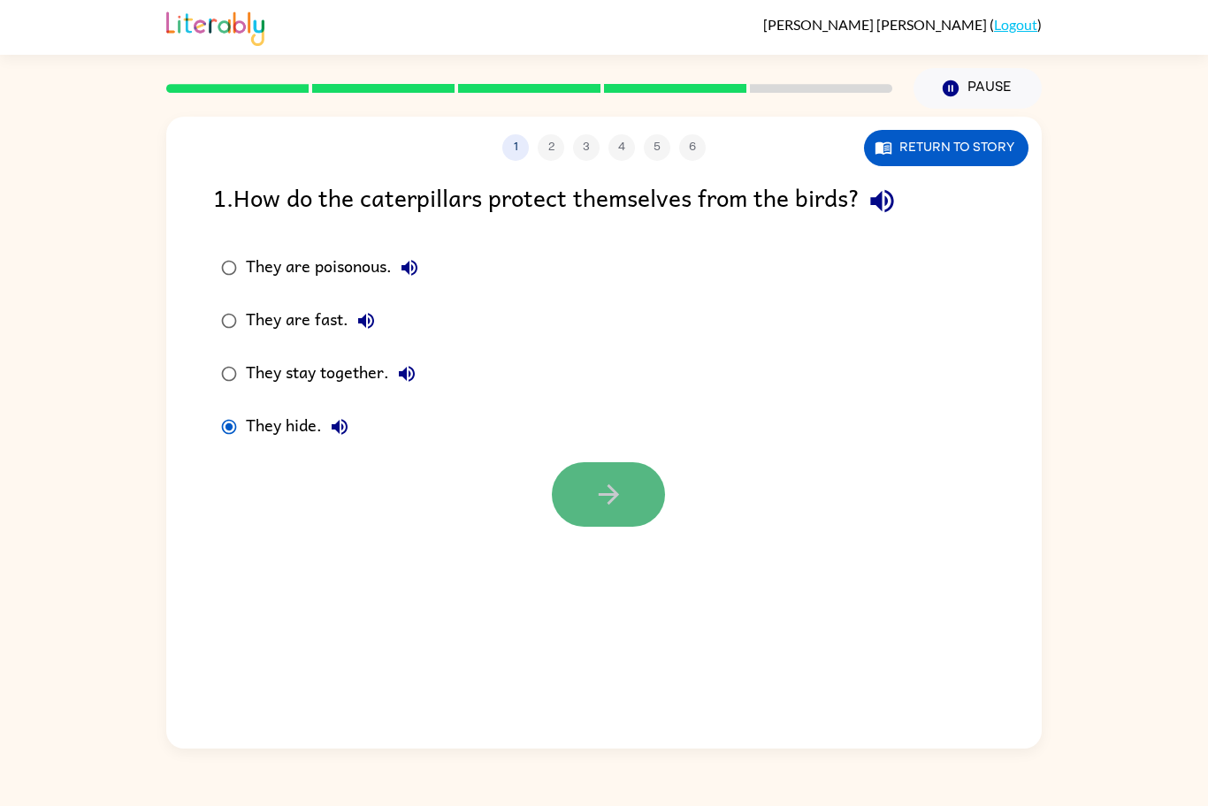
click at [596, 508] on icon "button" at bounding box center [608, 494] width 31 height 31
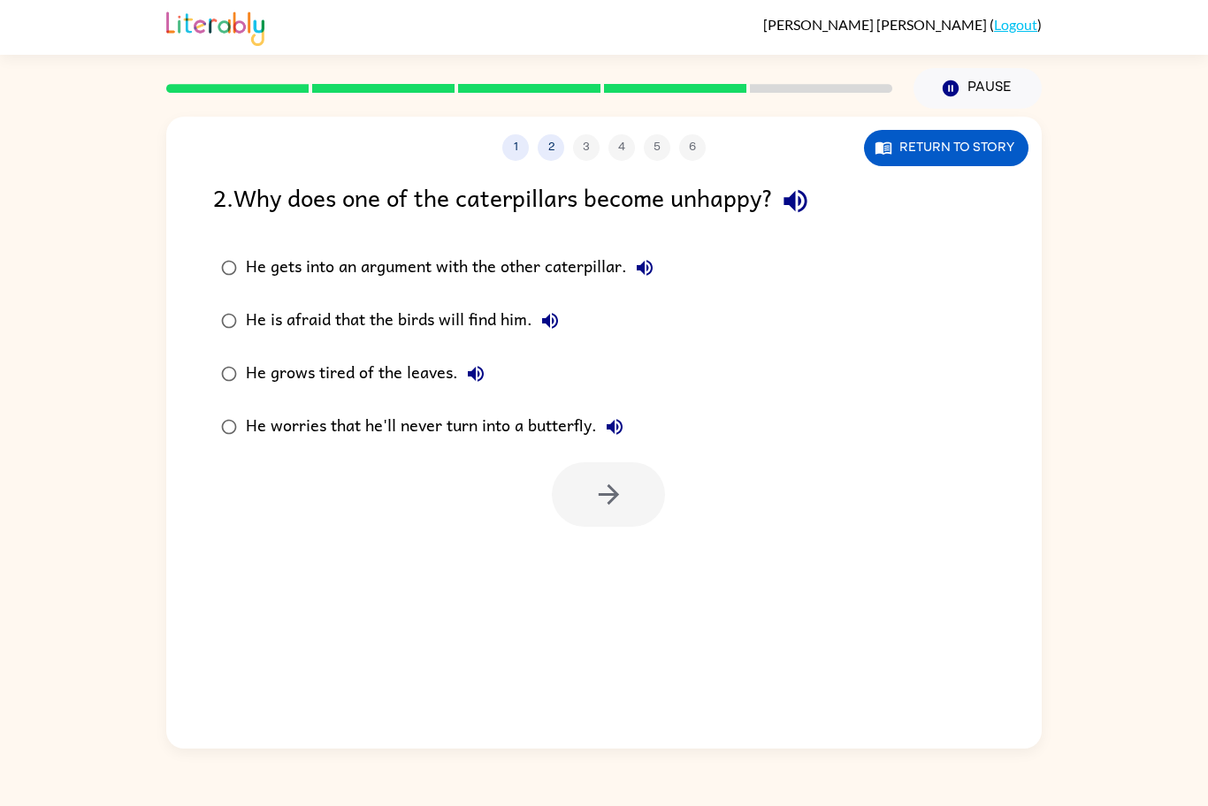
click at [297, 376] on div "He grows tired of the leaves." at bounding box center [370, 373] width 248 height 35
click at [614, 519] on button "button" at bounding box center [608, 494] width 113 height 65
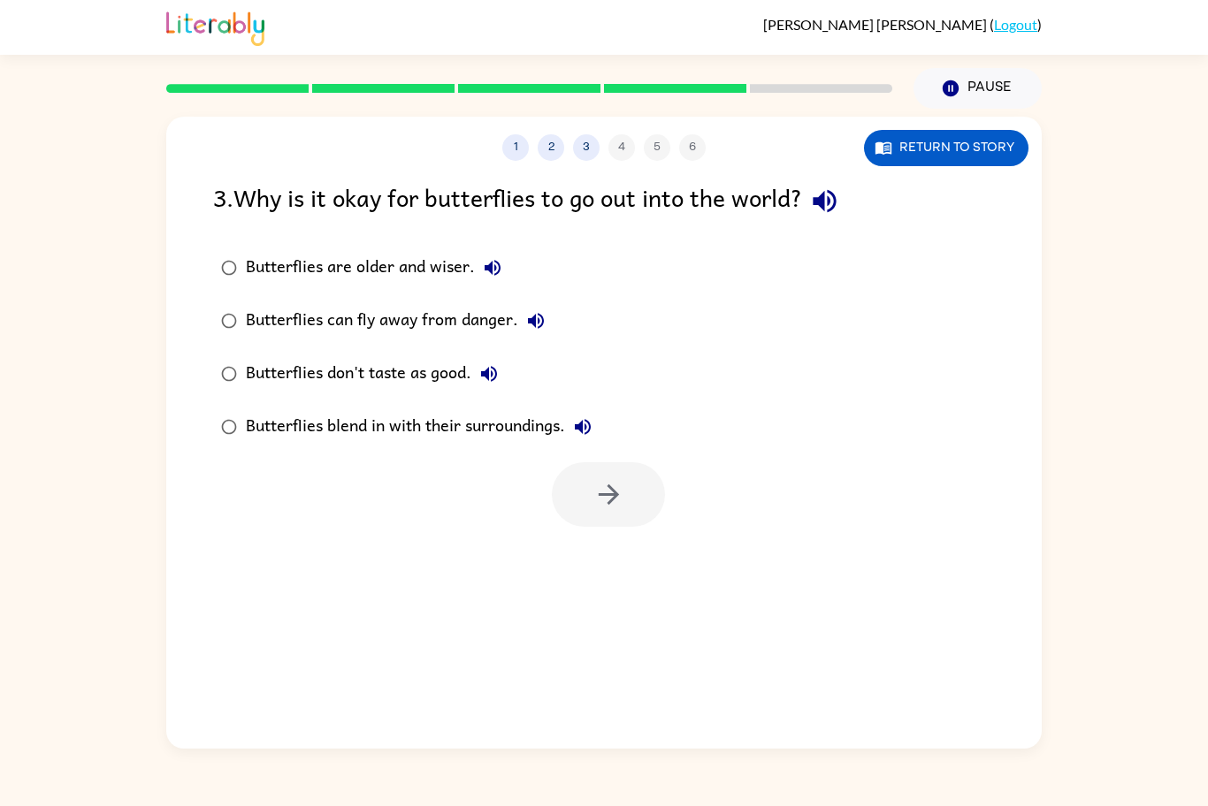
click at [367, 325] on div "Butterflies can fly away from danger." at bounding box center [400, 320] width 308 height 35
click at [628, 478] on button "button" at bounding box center [608, 494] width 113 height 65
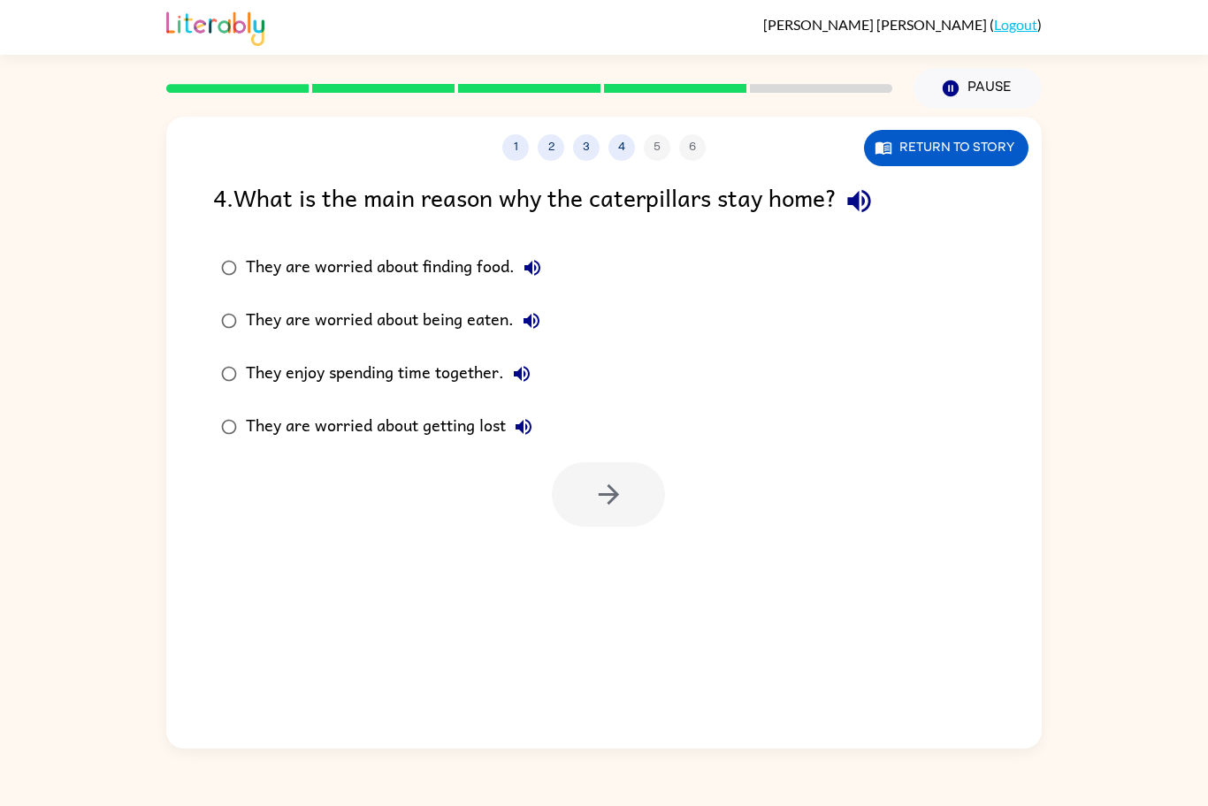
click at [363, 319] on div "They are worried about being eaten." at bounding box center [397, 320] width 303 height 35
click at [539, 498] on div at bounding box center [603, 490] width 875 height 73
click at [601, 500] on icon "button" at bounding box center [608, 494] width 31 height 31
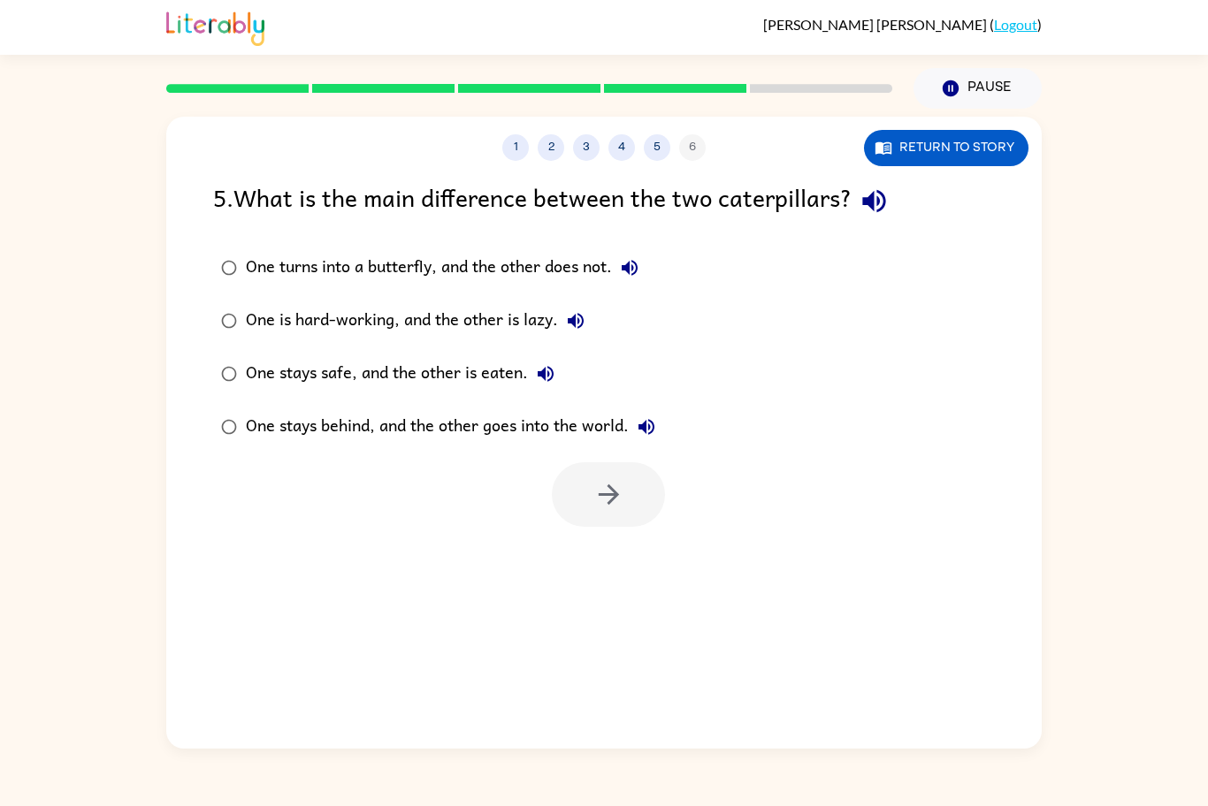
click at [579, 438] on div "One stays behind, and the other goes into the world." at bounding box center [455, 426] width 418 height 35
drag, startPoint x: 588, startPoint y: 459, endPoint x: 584, endPoint y: 474, distance: 15.7
click at [584, 474] on div at bounding box center [603, 490] width 875 height 73
click at [584, 474] on button "button" at bounding box center [608, 494] width 113 height 65
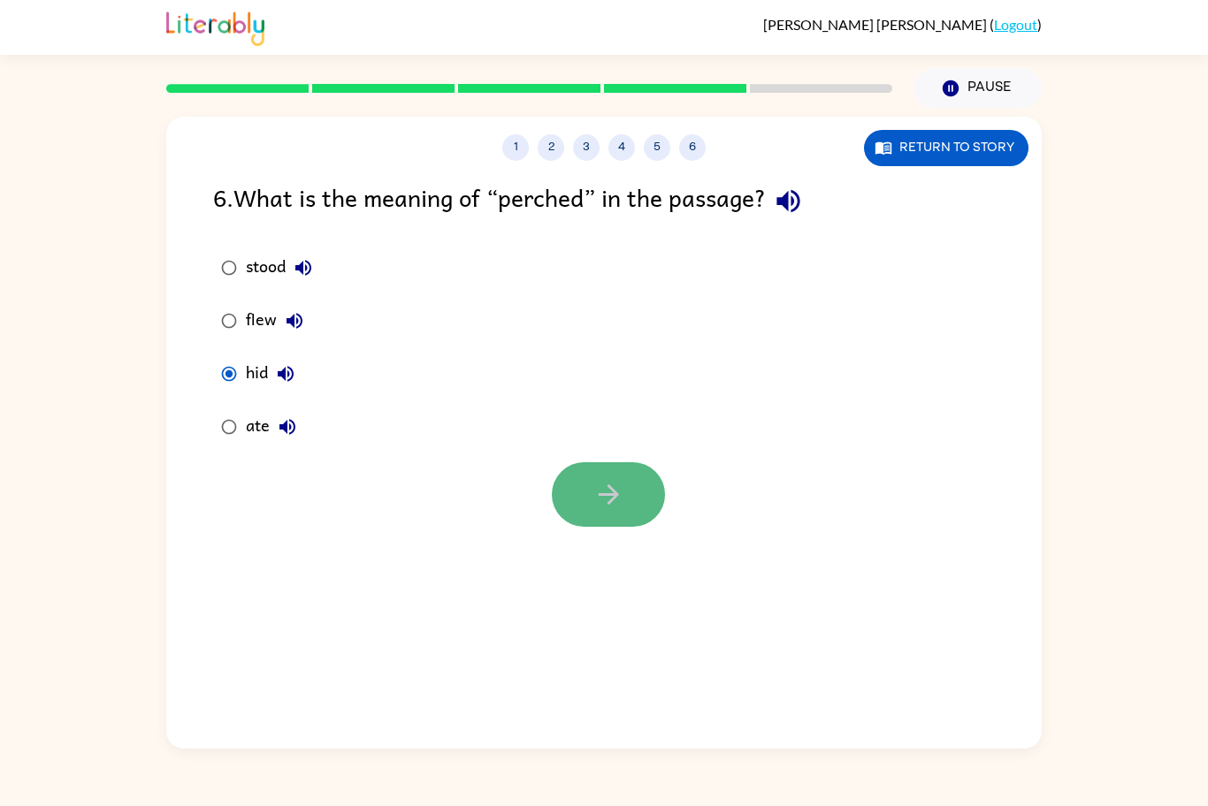
click at [596, 486] on icon "button" at bounding box center [608, 494] width 31 height 31
